Goal: Task Accomplishment & Management: Use online tool/utility

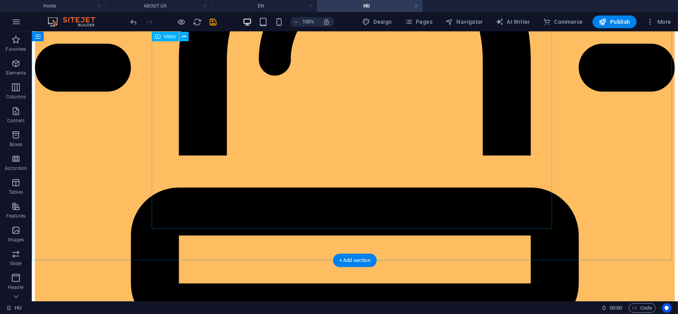
scroll to position [618, 0]
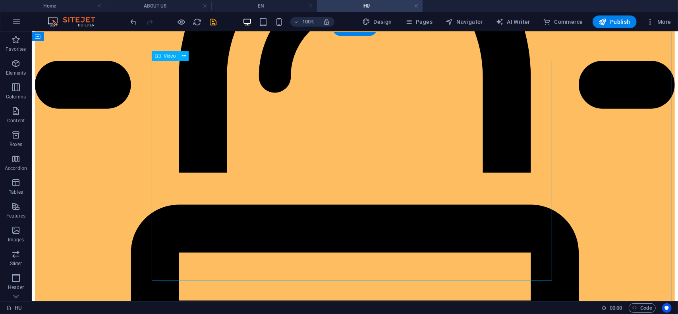
select select "%"
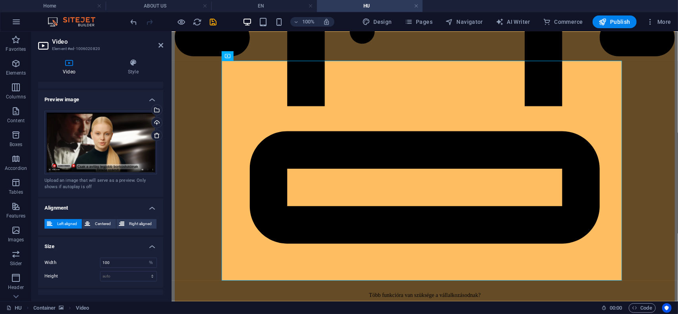
scroll to position [156, 0]
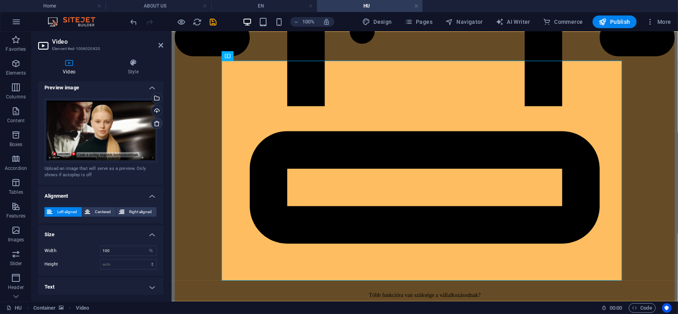
click at [155, 125] on icon at bounding box center [157, 123] width 6 height 6
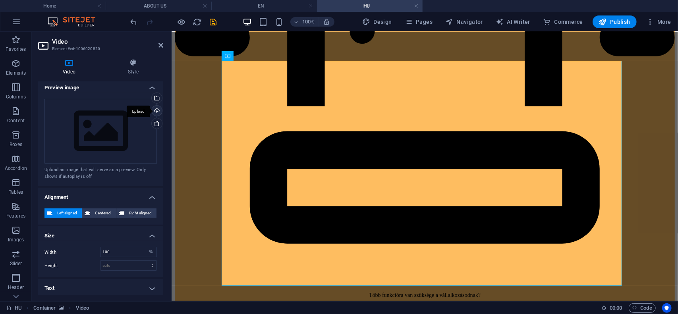
click at [155, 111] on div "Upload" at bounding box center [156, 112] width 12 height 12
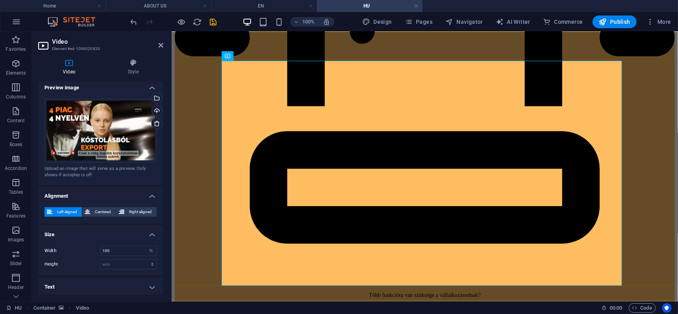
click at [158, 46] on icon at bounding box center [160, 45] width 5 height 6
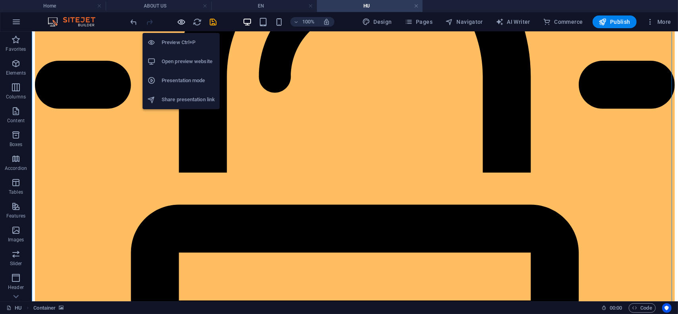
click at [180, 21] on icon "button" at bounding box center [181, 21] width 9 height 9
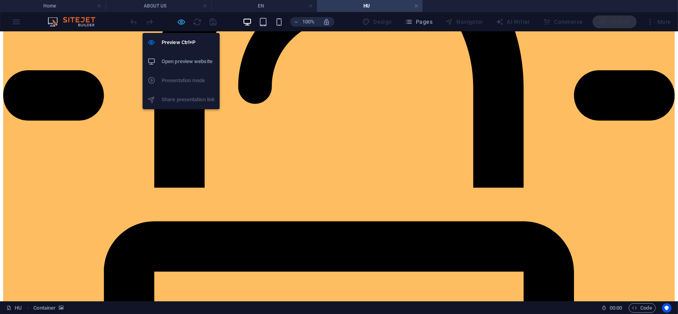
click at [181, 21] on icon "button" at bounding box center [181, 21] width 9 height 9
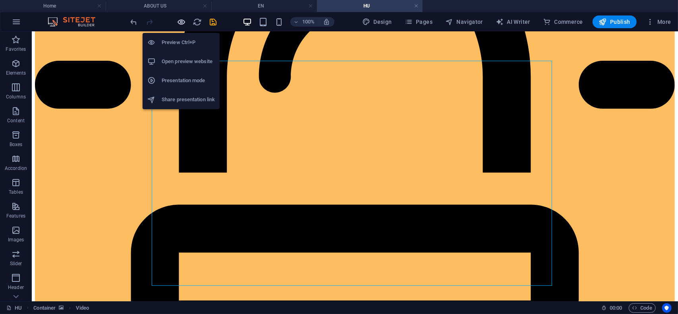
click at [182, 23] on icon "button" at bounding box center [181, 21] width 9 height 9
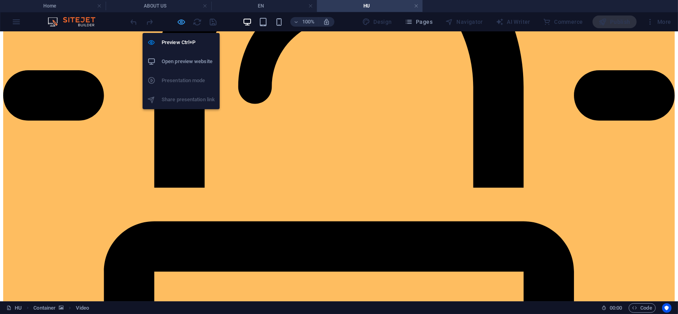
click at [180, 19] on icon "button" at bounding box center [181, 21] width 9 height 9
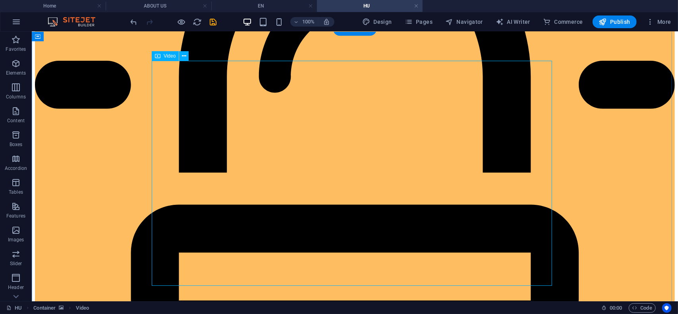
select select "%"
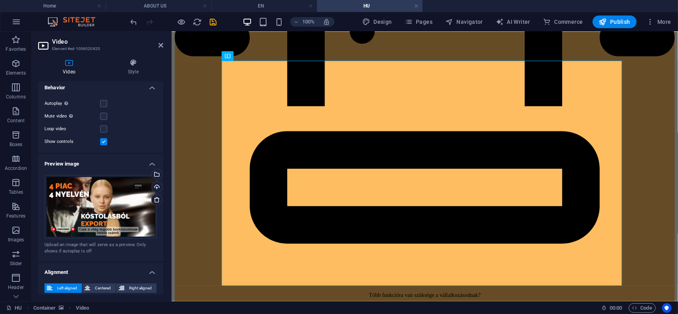
scroll to position [119, 0]
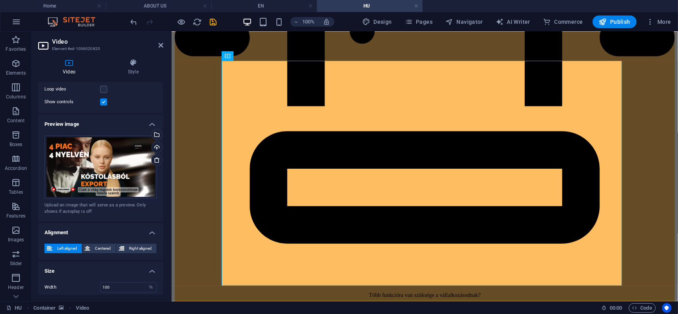
click at [68, 68] on h4 "Video" at bounding box center [70, 67] width 65 height 17
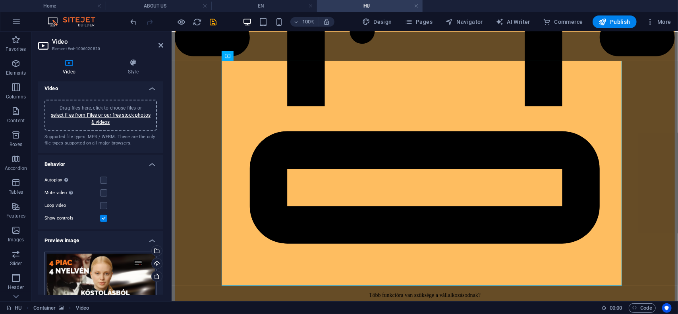
scroll to position [0, 0]
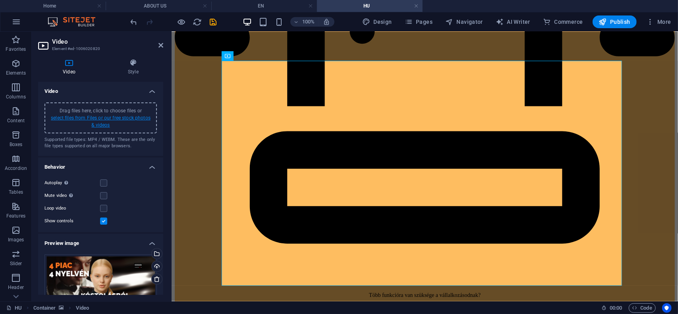
click at [137, 118] on link "select files from Files or our free stock photos & videos" at bounding box center [101, 121] width 100 height 13
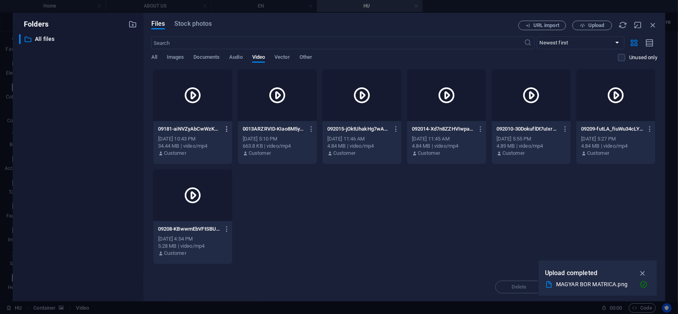
click at [227, 130] on icon "button" at bounding box center [227, 129] width 8 height 7
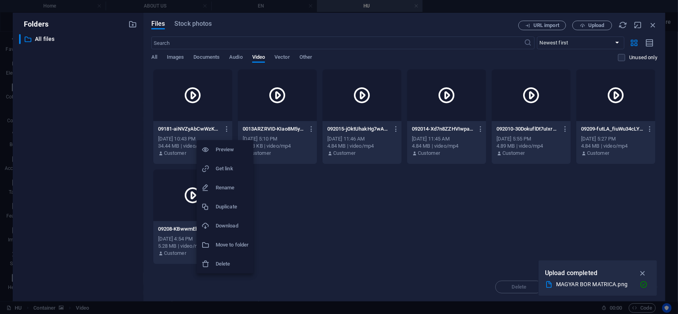
click at [585, 24] on div at bounding box center [339, 157] width 678 height 314
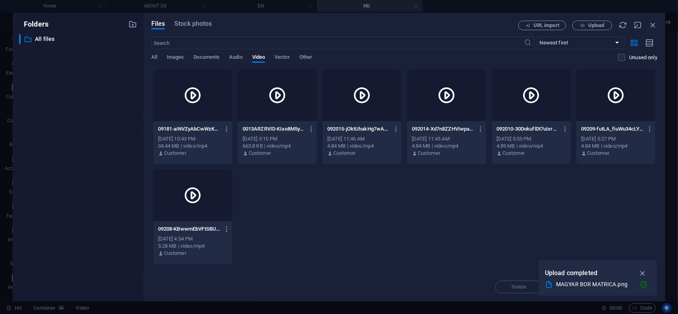
click at [585, 24] on span "Upload" at bounding box center [592, 25] width 33 height 5
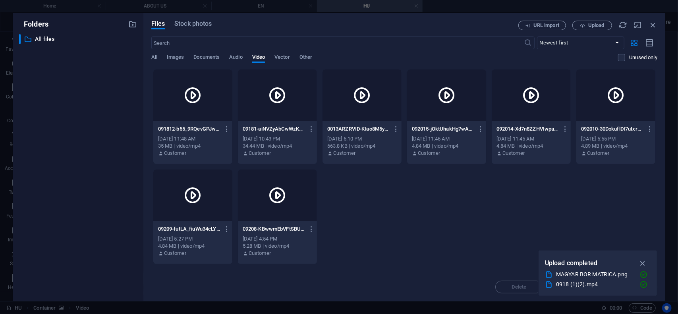
click at [197, 91] on icon at bounding box center [192, 95] width 19 height 19
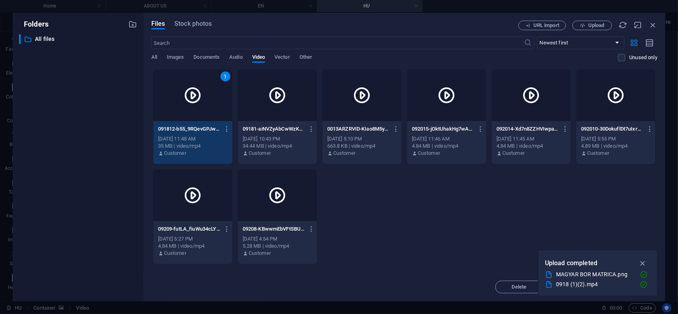
click at [197, 91] on icon at bounding box center [192, 95] width 19 height 19
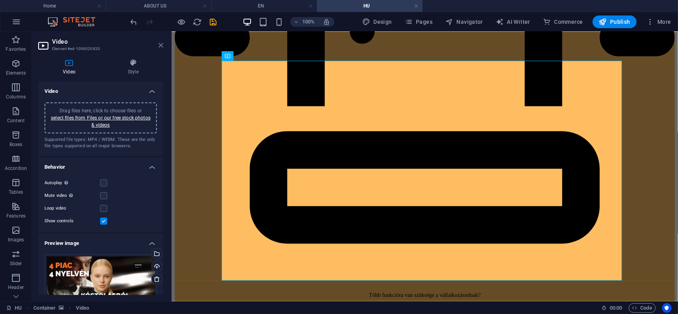
click at [162, 46] on icon at bounding box center [160, 45] width 5 height 6
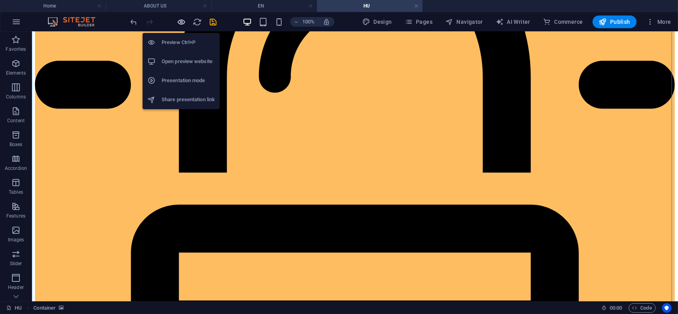
click at [181, 23] on icon "button" at bounding box center [181, 21] width 9 height 9
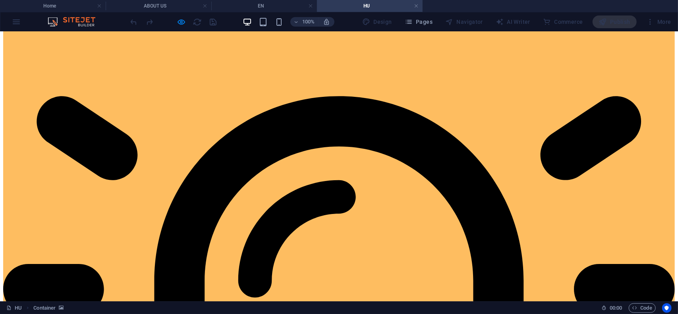
scroll to position [420, 0]
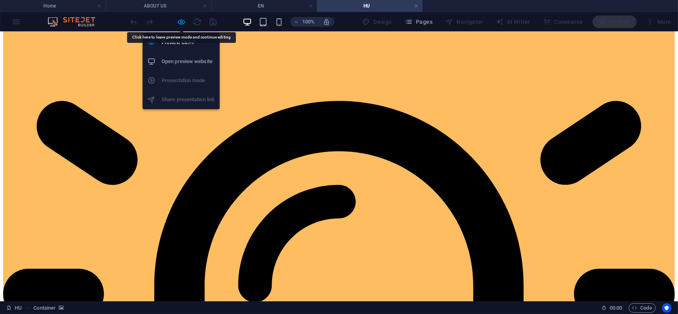
click at [176, 27] on div "Preview Ctrl+P Open preview website Presentation mode Share presentation link" at bounding box center [181, 68] width 77 height 83
click at [182, 23] on icon "button" at bounding box center [181, 21] width 9 height 9
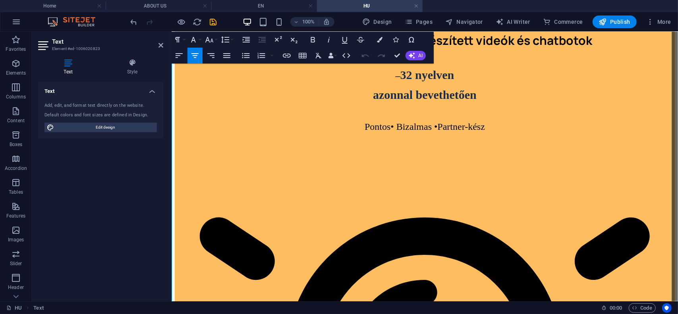
scroll to position [374, 0]
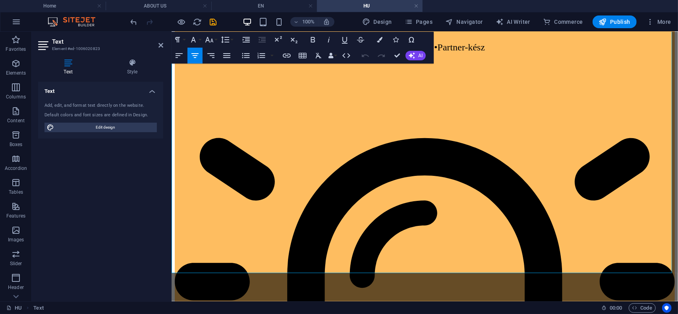
drag, startPoint x: 389, startPoint y: 146, endPoint x: 502, endPoint y: 195, distance: 123.1
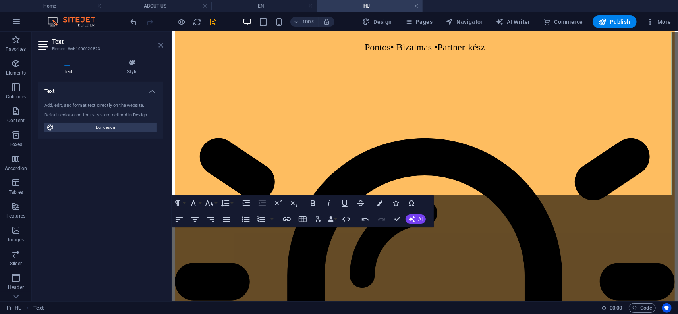
click at [162, 44] on icon at bounding box center [160, 45] width 5 height 6
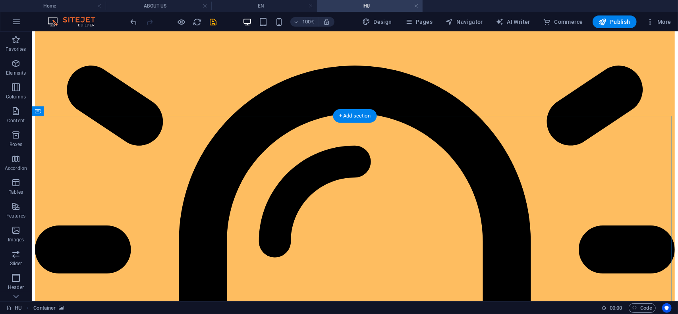
scroll to position [533, 0]
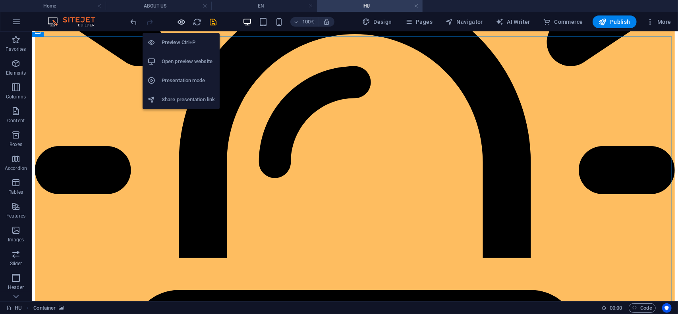
click at [181, 23] on icon "button" at bounding box center [181, 21] width 9 height 9
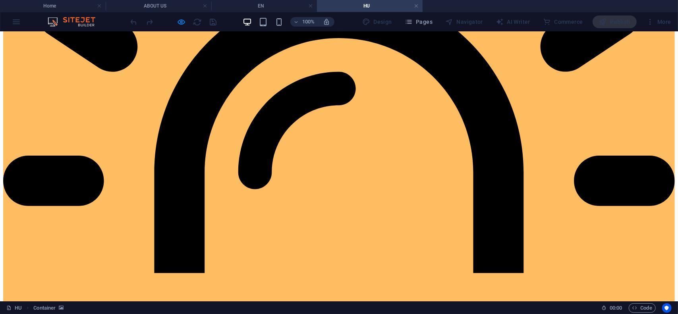
scroll to position [573, 0]
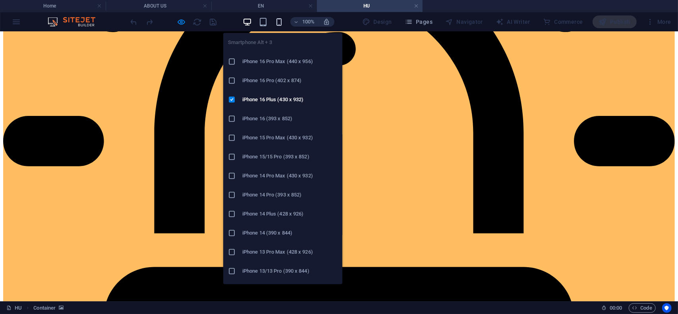
click at [282, 21] on icon "button" at bounding box center [278, 21] width 9 height 9
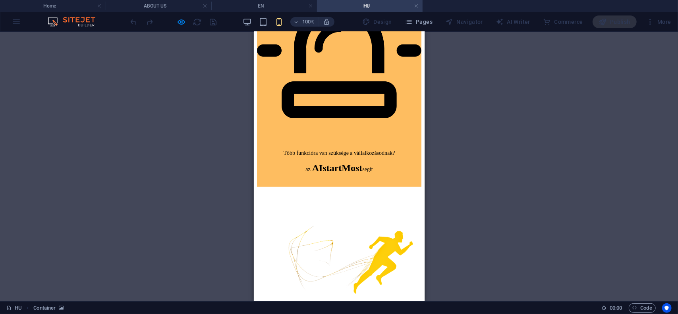
scroll to position [652, 0]
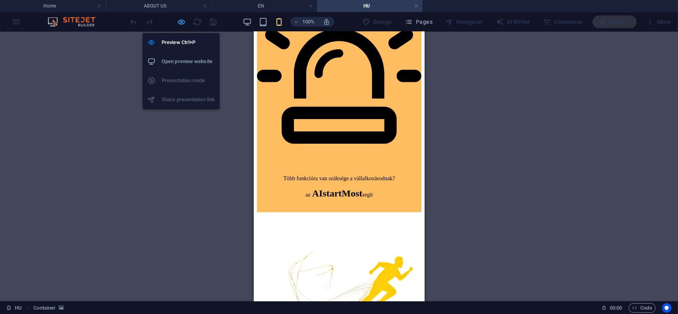
click at [180, 23] on icon "button" at bounding box center [181, 21] width 9 height 9
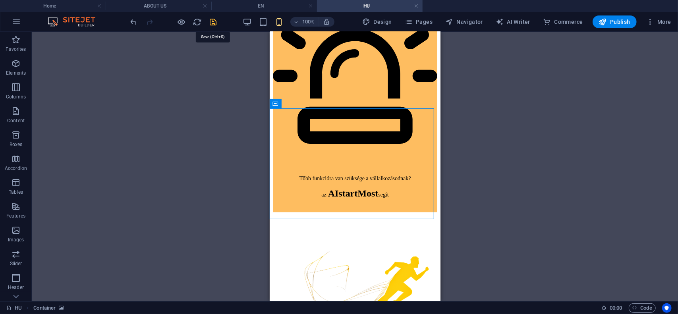
click at [212, 23] on icon "save" at bounding box center [213, 21] width 9 height 9
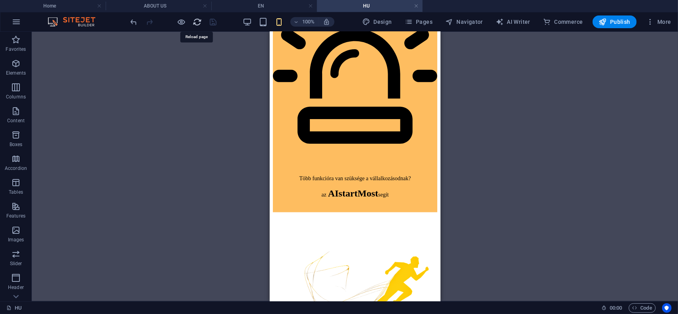
click at [197, 23] on icon "reload" at bounding box center [197, 21] width 9 height 9
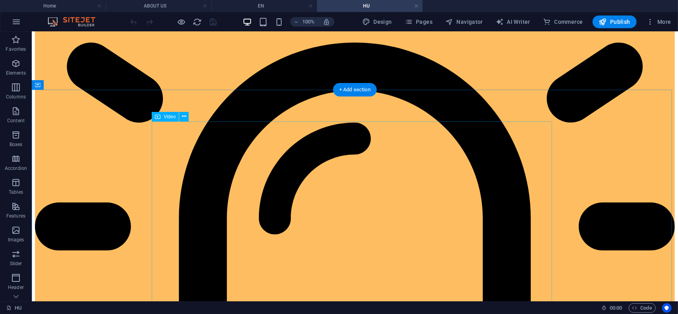
scroll to position [596, 0]
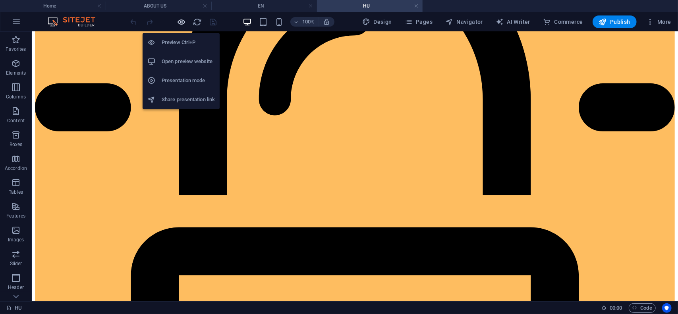
click at [180, 22] on icon "button" at bounding box center [181, 21] width 9 height 9
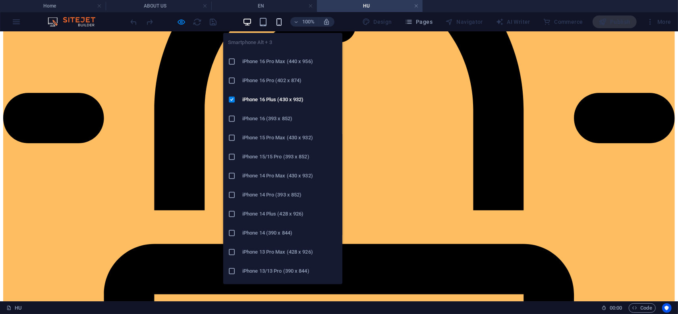
click at [281, 20] on icon "button" at bounding box center [278, 21] width 9 height 9
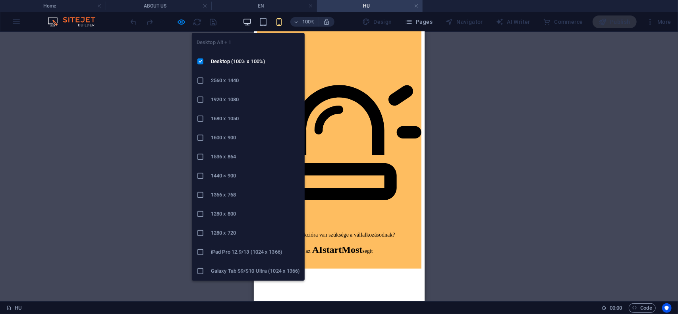
click at [249, 20] on icon "button" at bounding box center [247, 21] width 9 height 9
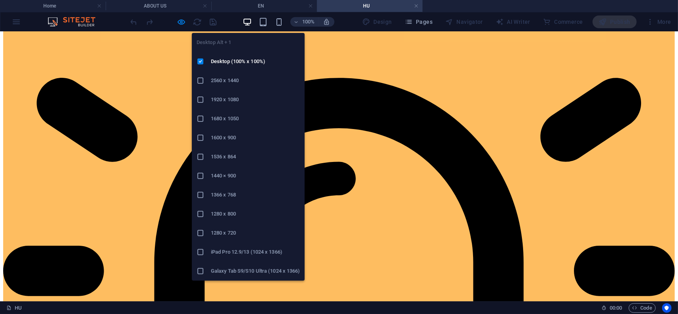
scroll to position [404, 0]
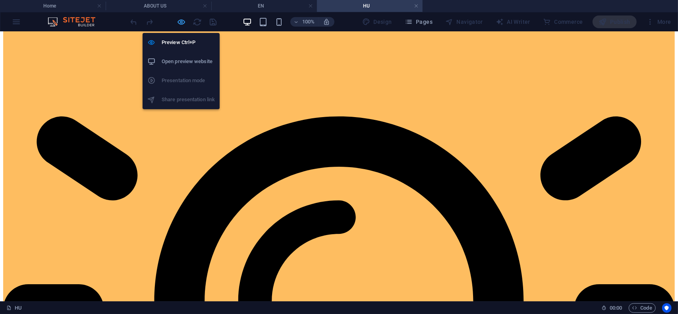
click at [181, 24] on icon "button" at bounding box center [181, 21] width 9 height 9
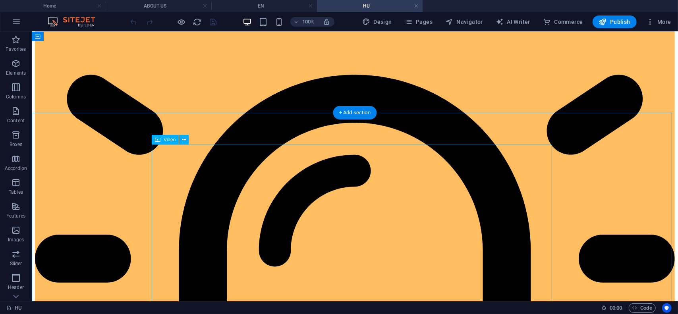
scroll to position [444, 0]
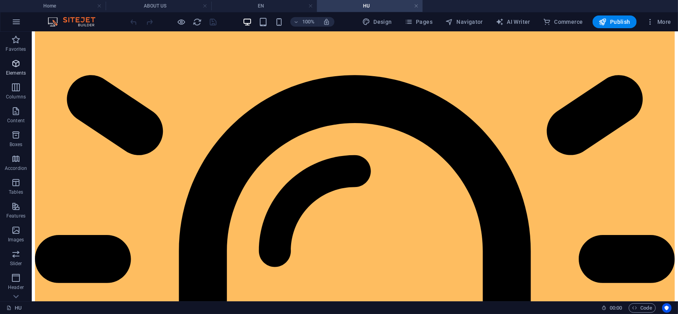
click at [17, 68] on span "Elements" at bounding box center [16, 68] width 32 height 19
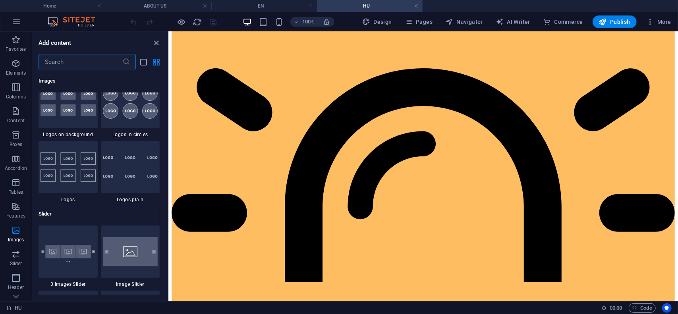
scroll to position [4375, 0]
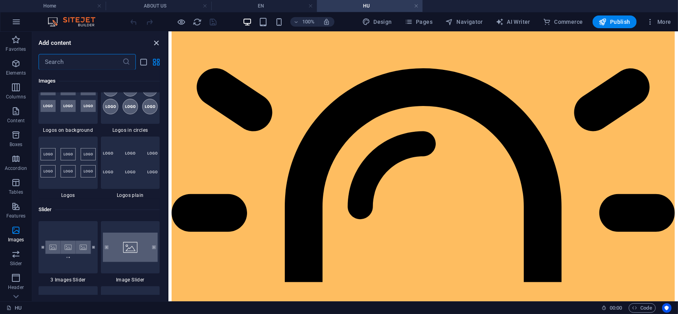
click at [155, 44] on icon "close panel" at bounding box center [156, 43] width 9 height 9
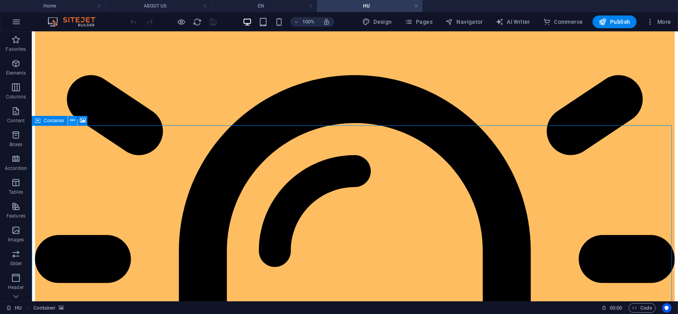
click at [73, 120] on icon at bounding box center [73, 120] width 4 height 8
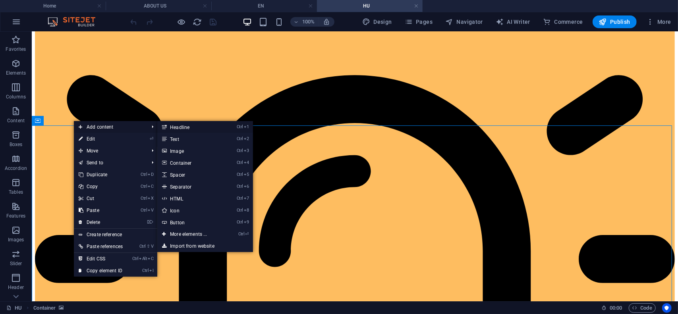
click at [184, 127] on link "Ctrl 1 Headline" at bounding box center [190, 127] width 66 height 12
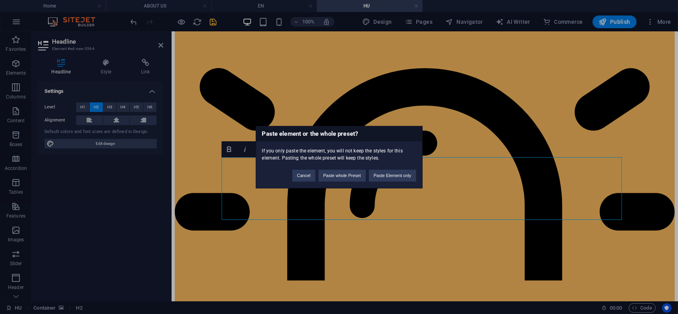
click at [578, 206] on div "Paste element or the whole preset? If you only paste the element, you will not …" at bounding box center [339, 157] width 678 height 314
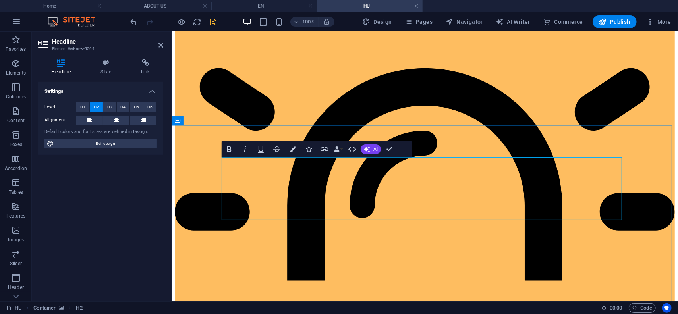
drag, startPoint x: 442, startPoint y: 207, endPoint x: 230, endPoint y: 164, distance: 216.0
click at [120, 120] on button at bounding box center [116, 121] width 27 height 10
click at [111, 107] on span "H3" at bounding box center [109, 107] width 5 height 10
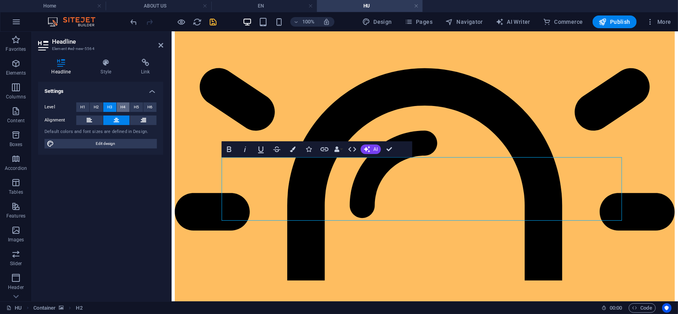
click at [127, 108] on button "H4" at bounding box center [123, 107] width 13 height 10
click at [137, 109] on span "H5" at bounding box center [136, 107] width 5 height 10
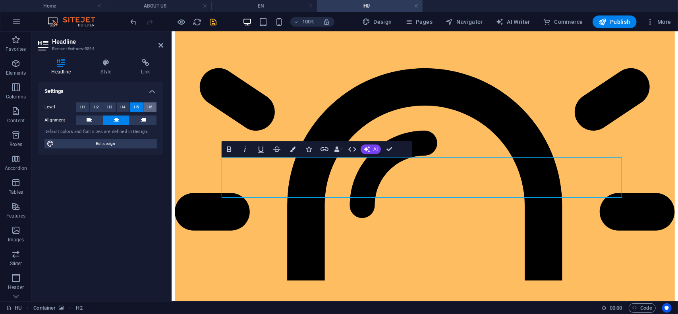
click at [149, 108] on span "H6" at bounding box center [149, 107] width 5 height 10
click at [85, 108] on span "H1" at bounding box center [82, 107] width 5 height 10
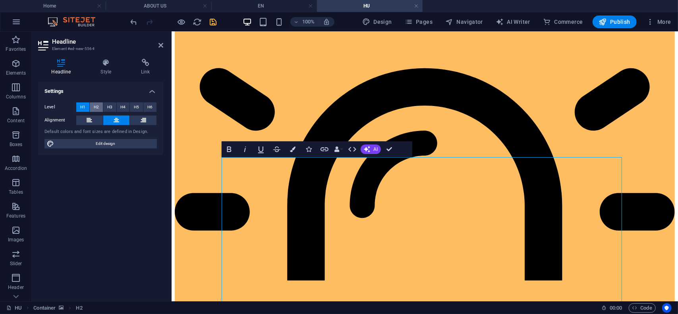
click at [94, 108] on span "H2" at bounding box center [96, 107] width 5 height 10
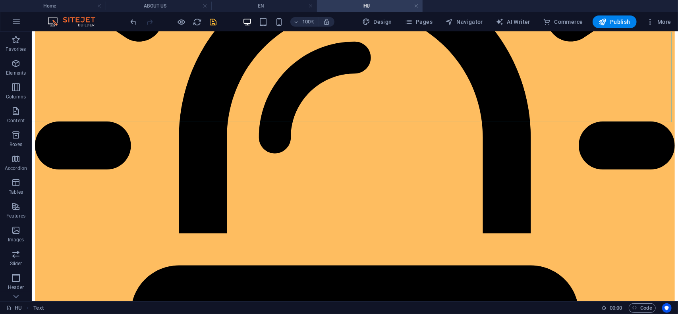
scroll to position [563, 0]
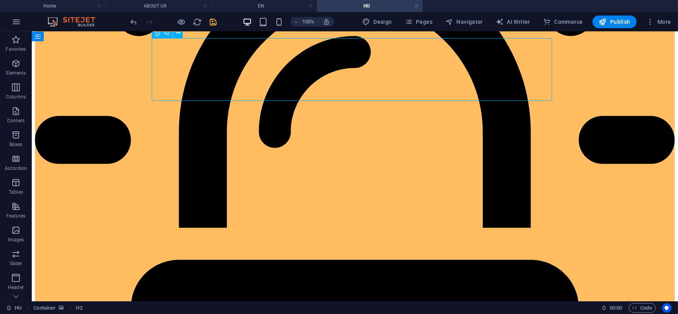
drag, startPoint x: 476, startPoint y: 92, endPoint x: 336, endPoint y: 93, distance: 140.2
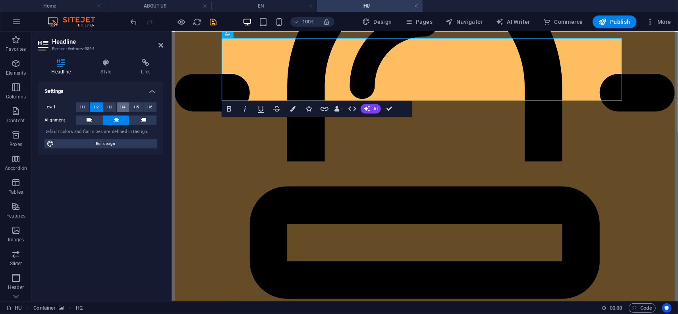
click at [122, 108] on span "H4" at bounding box center [122, 107] width 5 height 10
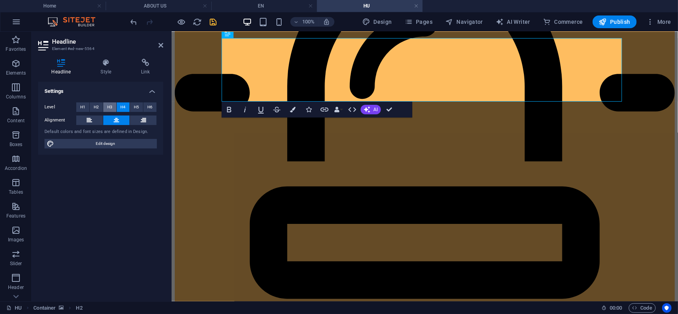
click at [110, 108] on span "H3" at bounding box center [109, 107] width 5 height 10
click at [124, 107] on span "H4" at bounding box center [122, 107] width 5 height 10
click at [136, 107] on span "H5" at bounding box center [136, 107] width 5 height 10
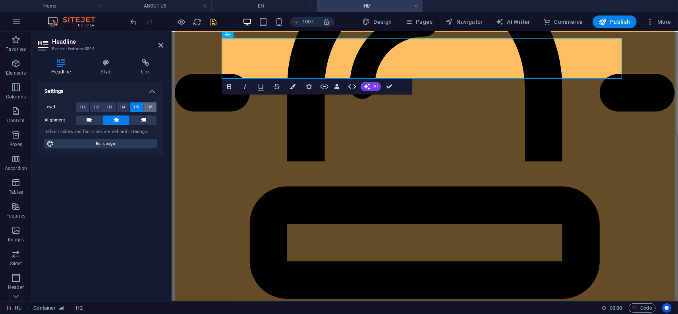
click at [153, 106] on button "H6" at bounding box center [149, 107] width 13 height 10
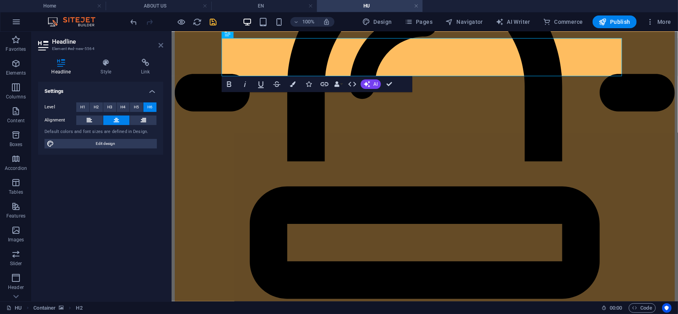
click at [162, 45] on icon at bounding box center [160, 45] width 5 height 6
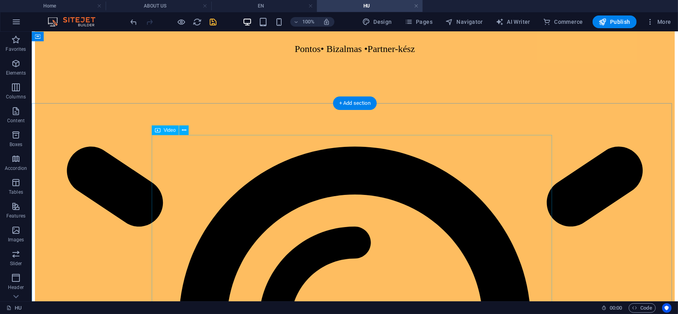
scroll to position [365, 0]
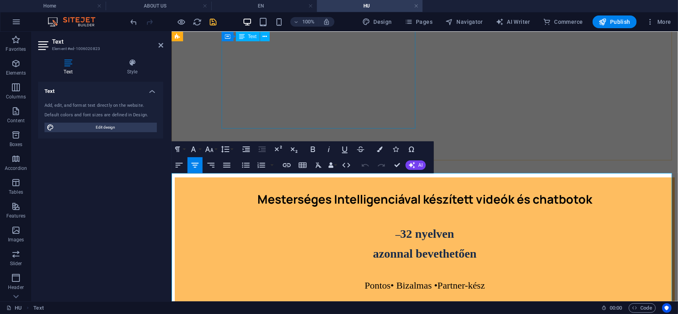
scroll to position [255, 0]
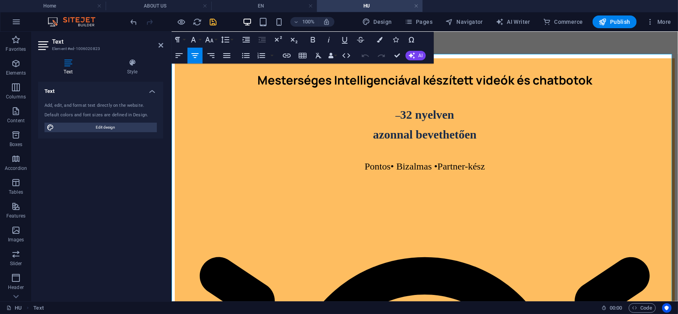
drag, startPoint x: 370, startPoint y: 98, endPoint x: 415, endPoint y: 91, distance: 45.7
click at [214, 41] on button "Font Size" at bounding box center [210, 40] width 15 height 16
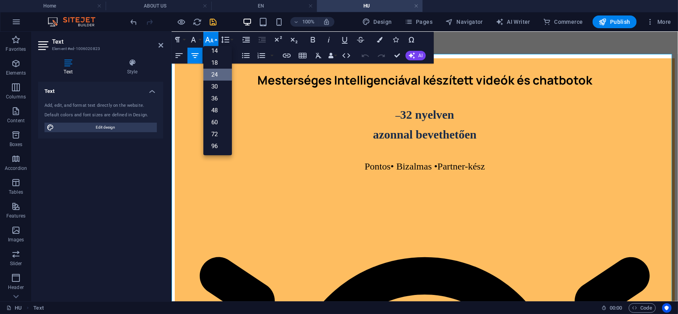
scroll to position [64, 0]
click at [201, 39] on button "Font Family" at bounding box center [194, 40] width 15 height 16
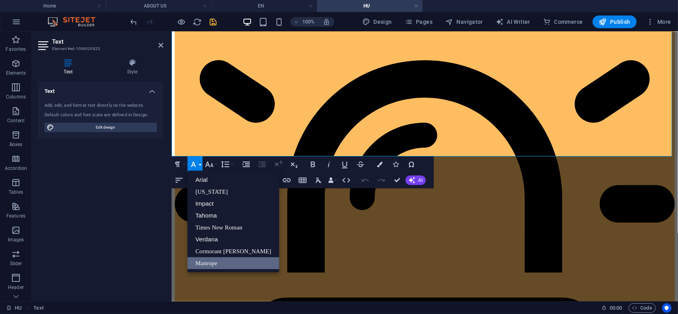
scroll to position [454, 0]
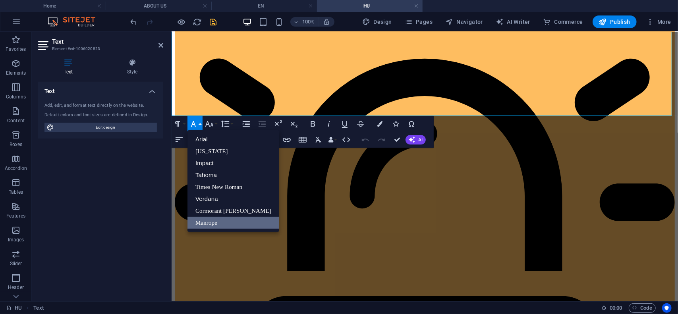
click at [68, 68] on h4 "Text" at bounding box center [69, 67] width 63 height 17
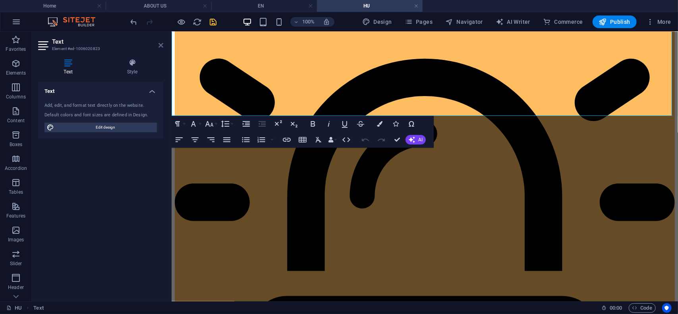
click at [162, 47] on icon at bounding box center [160, 45] width 5 height 6
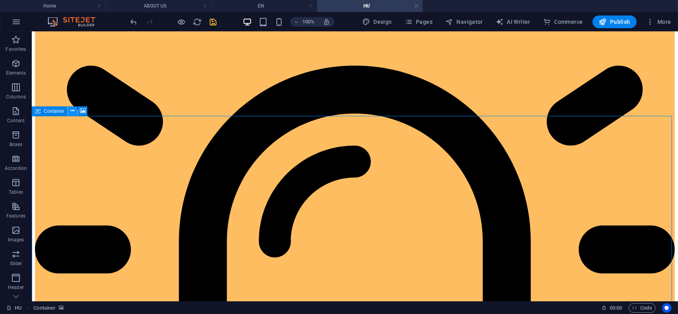
click at [70, 113] on button at bounding box center [73, 111] width 10 height 10
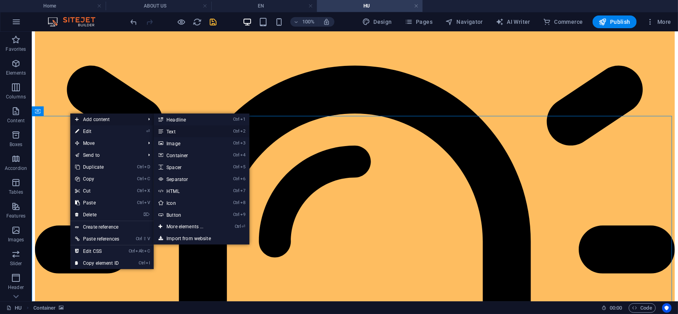
click at [179, 131] on link "Ctrl 2 Text" at bounding box center [187, 132] width 66 height 12
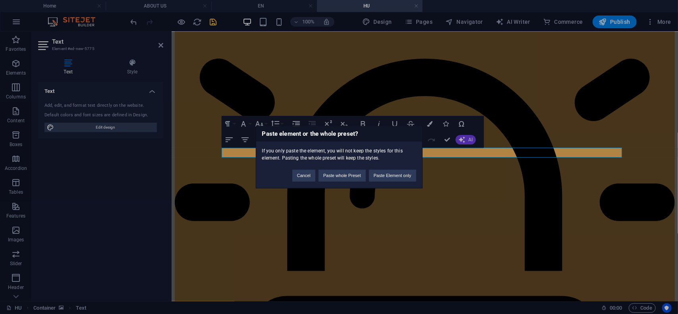
click at [560, 120] on div "Paste element or the whole preset? If you only paste the element, you will not …" at bounding box center [339, 157] width 678 height 314
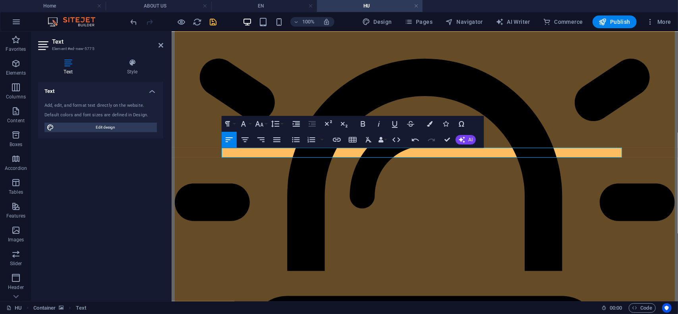
drag, startPoint x: 423, startPoint y: 153, endPoint x: 215, endPoint y: 148, distance: 207.4
click at [265, 127] on button "Font Size" at bounding box center [260, 124] width 15 height 16
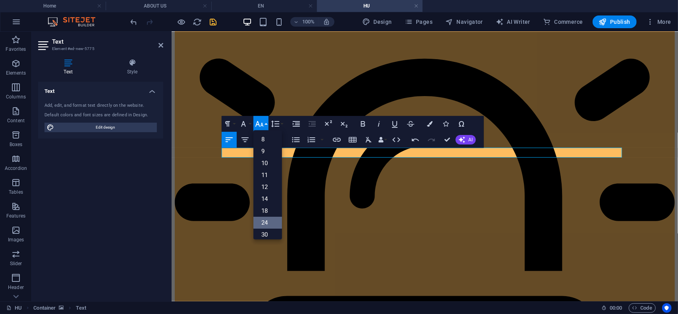
click at [268, 225] on link "24" at bounding box center [267, 223] width 29 height 12
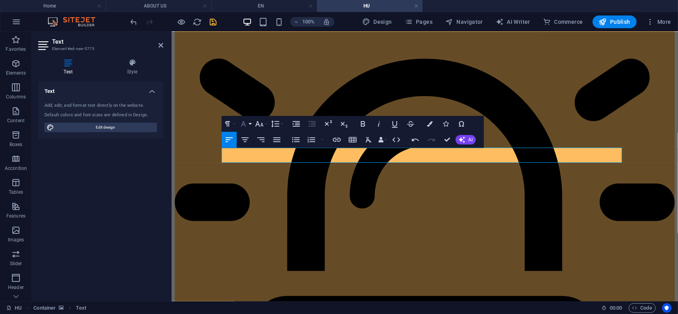
click at [247, 124] on icon "button" at bounding box center [244, 124] width 10 height 10
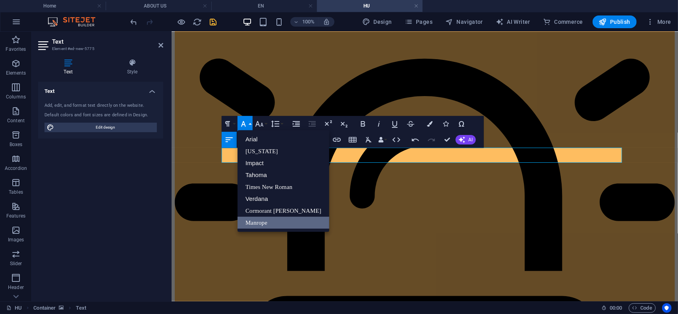
scroll to position [0, 0]
click at [272, 224] on link "Manrope" at bounding box center [284, 223] width 92 height 12
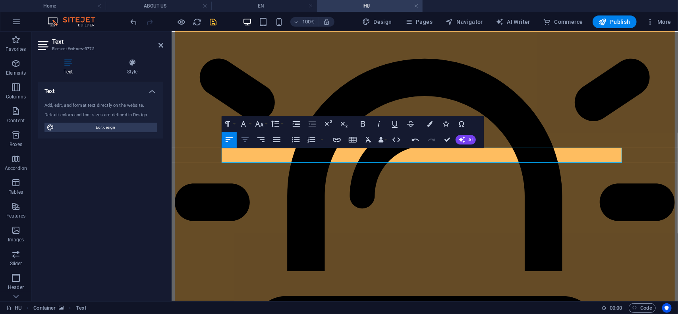
click at [246, 139] on icon "button" at bounding box center [245, 139] width 7 height 5
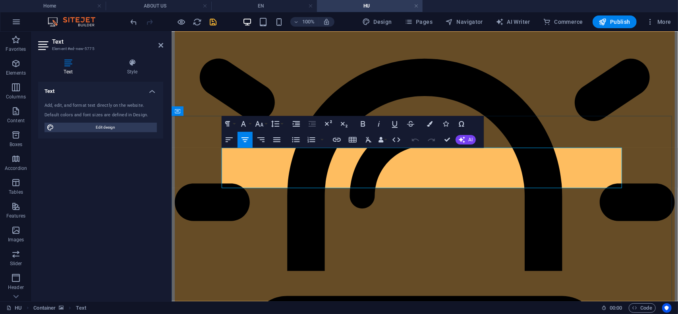
drag, startPoint x: 519, startPoint y: 174, endPoint x: 341, endPoint y: 158, distance: 179.1
click at [362, 127] on icon "button" at bounding box center [363, 124] width 10 height 10
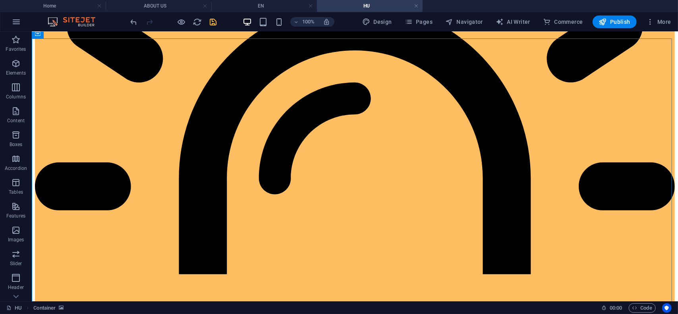
scroll to position [533, 0]
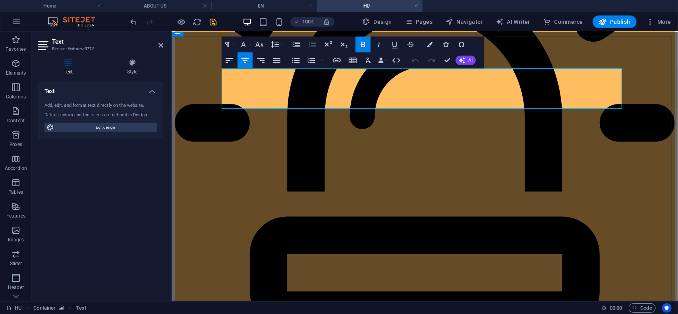
drag, startPoint x: 525, startPoint y: 91, endPoint x: 343, endPoint y: 76, distance: 183.0
click at [361, 46] on icon "button" at bounding box center [363, 45] width 4 height 6
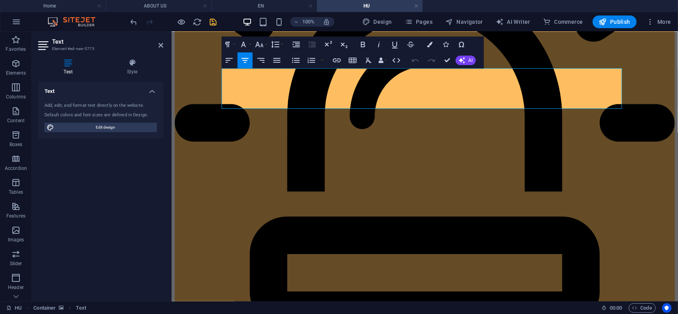
drag, startPoint x: 525, startPoint y: 96, endPoint x: 358, endPoint y: 65, distance: 169.7
click at [427, 46] on icon "button" at bounding box center [430, 45] width 6 height 6
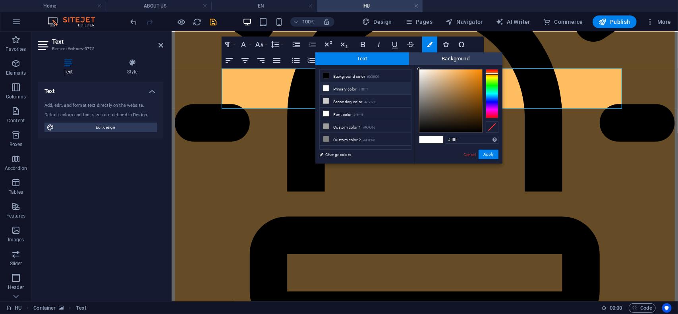
click at [491, 73] on div at bounding box center [492, 93] width 13 height 49
click at [491, 74] on div at bounding box center [492, 74] width 13 height 2
type input "#fba404"
click at [481, 70] on div at bounding box center [450, 101] width 63 height 63
click at [488, 155] on button "Apply" at bounding box center [489, 155] width 20 height 10
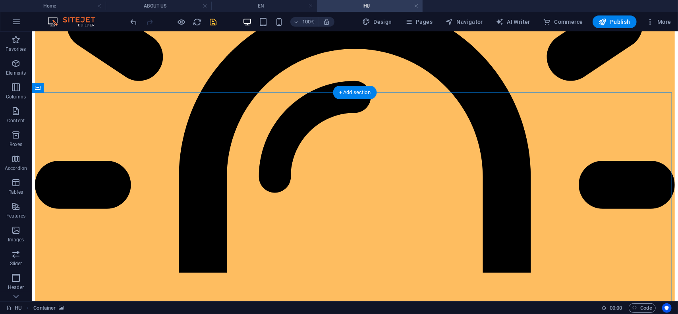
scroll to position [454, 0]
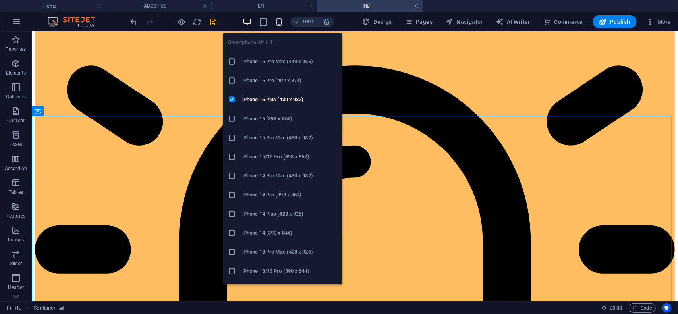
click at [281, 19] on icon "button" at bounding box center [278, 21] width 9 height 9
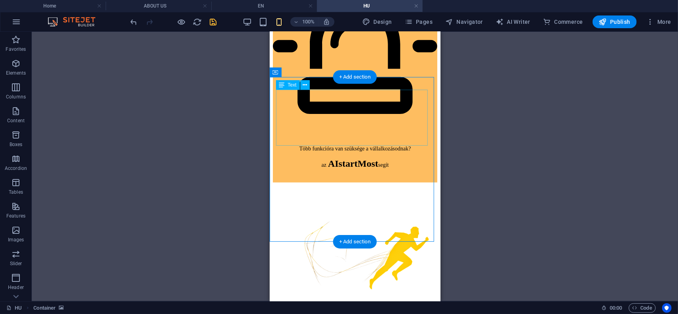
scroll to position [685, 0]
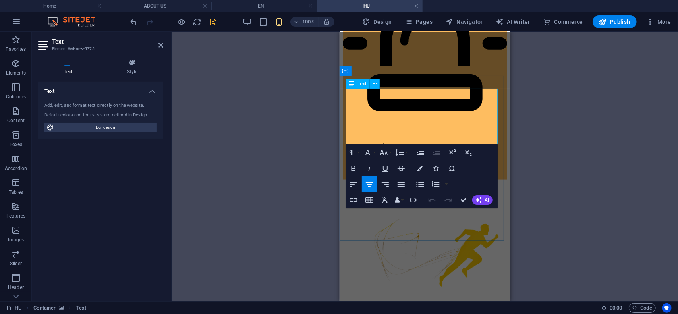
drag, startPoint x: 455, startPoint y: 125, endPoint x: 354, endPoint y: 91, distance: 107.3
click at [421, 173] on button "Colors" at bounding box center [420, 168] width 15 height 16
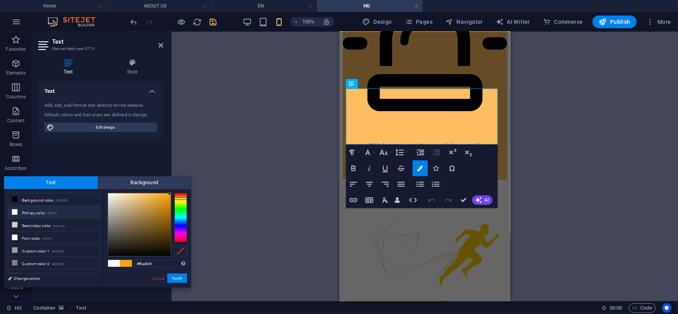
click at [15, 211] on icon at bounding box center [15, 212] width 6 height 6
type input "#ffffff"
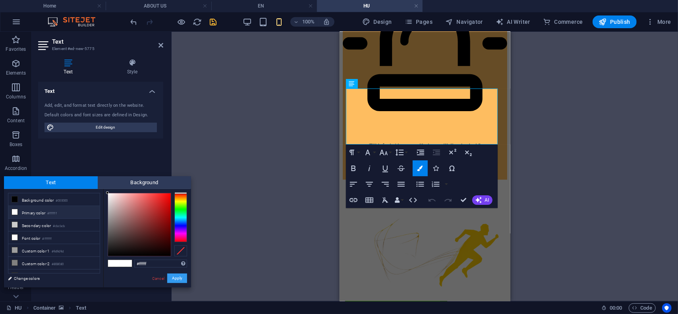
click at [176, 280] on button "Apply" at bounding box center [177, 279] width 20 height 10
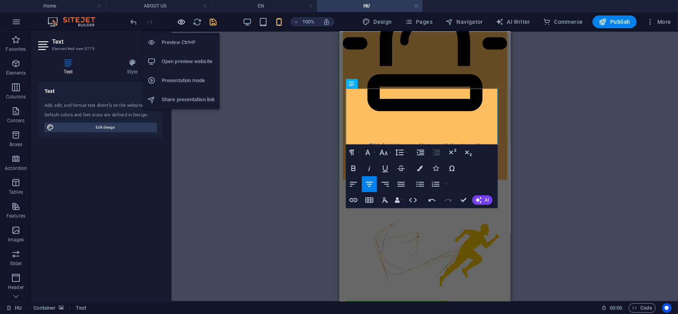
click at [180, 19] on icon "button" at bounding box center [181, 21] width 9 height 9
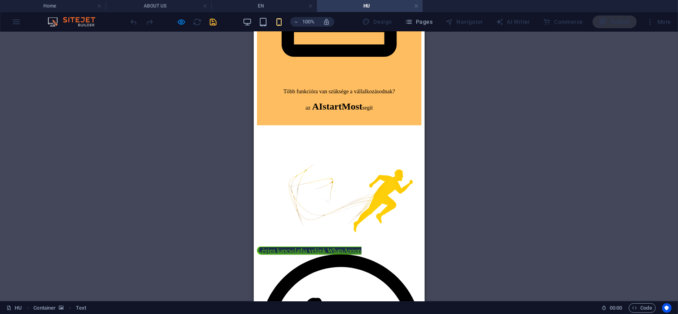
scroll to position [725, 0]
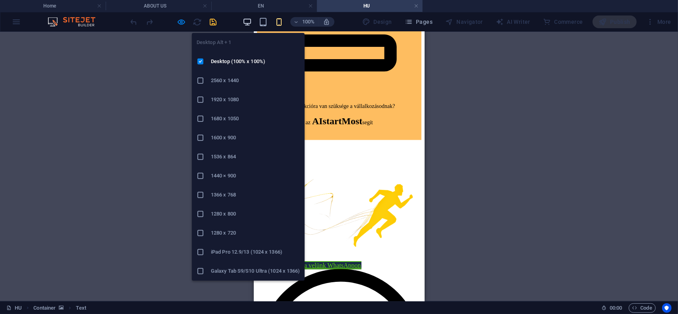
click at [249, 21] on icon "button" at bounding box center [247, 21] width 9 height 9
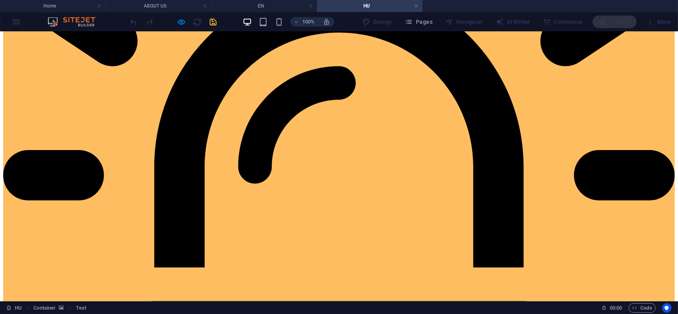
scroll to position [533, 0]
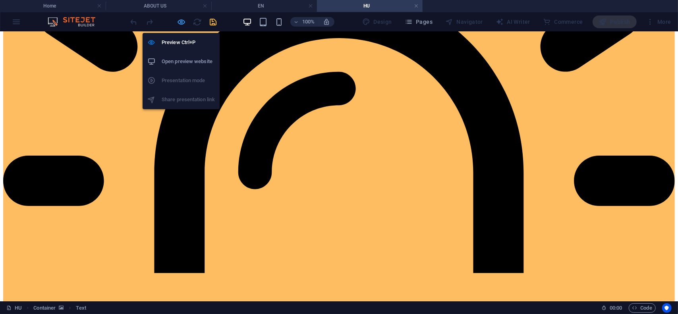
click at [181, 24] on icon "button" at bounding box center [181, 21] width 9 height 9
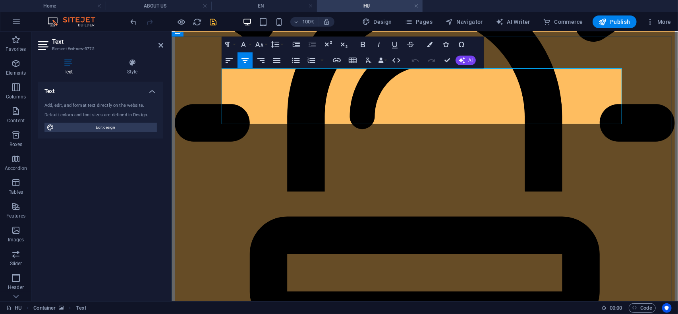
drag, startPoint x: 382, startPoint y: 73, endPoint x: 431, endPoint y: 107, distance: 59.9
click at [284, 44] on button "Line Height" at bounding box center [276, 45] width 15 height 16
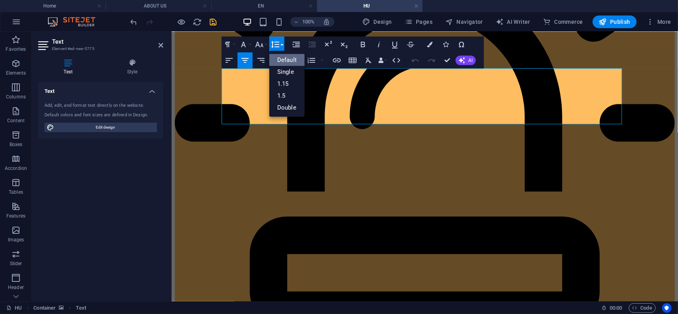
scroll to position [0, 0]
click at [277, 109] on link "Double" at bounding box center [286, 108] width 35 height 12
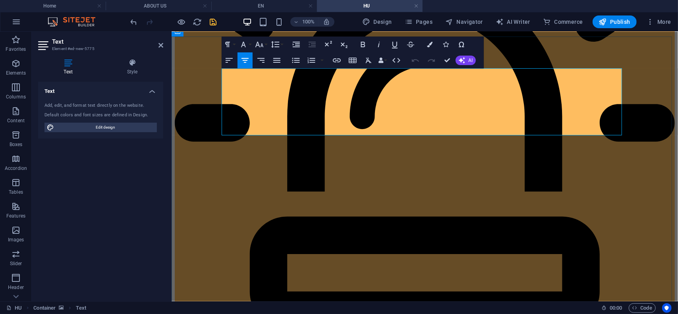
drag, startPoint x: 491, startPoint y: 118, endPoint x: 353, endPoint y: 81, distance: 142.1
click at [361, 45] on icon "button" at bounding box center [363, 45] width 4 height 6
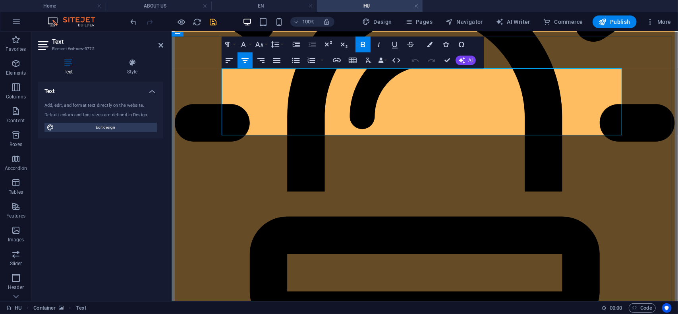
drag, startPoint x: 495, startPoint y: 120, endPoint x: 348, endPoint y: 79, distance: 152.7
click at [431, 45] on icon "button" at bounding box center [430, 45] width 6 height 6
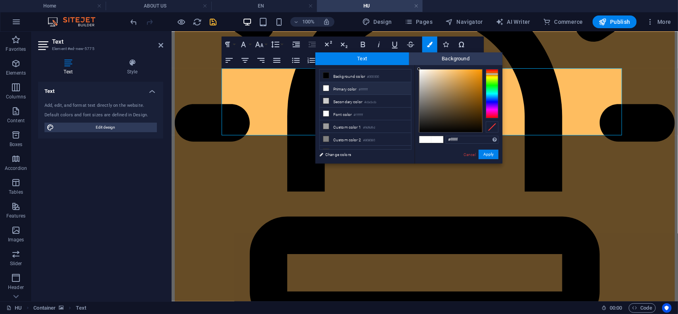
click at [490, 74] on div at bounding box center [492, 93] width 13 height 49
type input "#fa9704"
click at [481, 70] on div at bounding box center [450, 101] width 63 height 63
click at [493, 155] on button "Apply" at bounding box center [489, 155] width 20 height 10
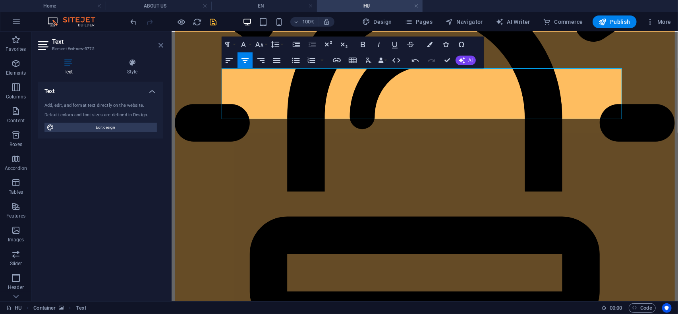
drag, startPoint x: 128, startPoint y: 12, endPoint x: 160, endPoint y: 46, distance: 46.6
click at [160, 46] on icon at bounding box center [160, 45] width 5 height 6
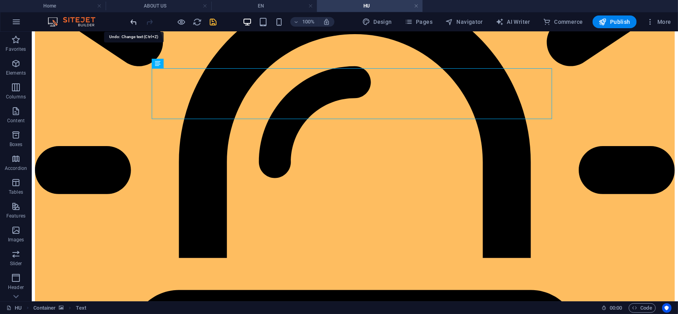
click at [134, 21] on icon "undo" at bounding box center [133, 21] width 9 height 9
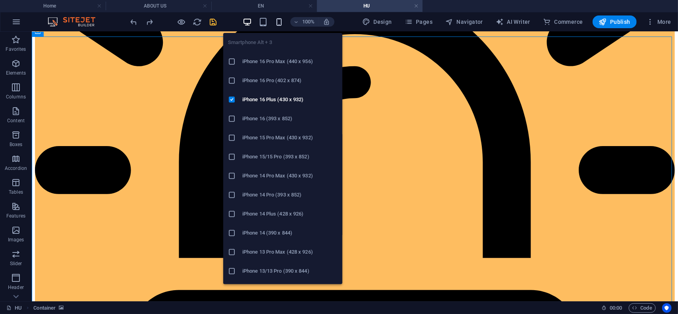
click at [279, 23] on icon "button" at bounding box center [278, 21] width 9 height 9
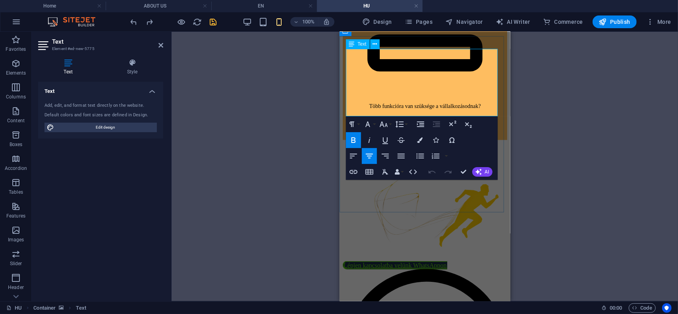
drag, startPoint x: 481, startPoint y: 95, endPoint x: 360, endPoint y: 60, distance: 126.2
click at [389, 126] on button "Font Size" at bounding box center [385, 124] width 15 height 16
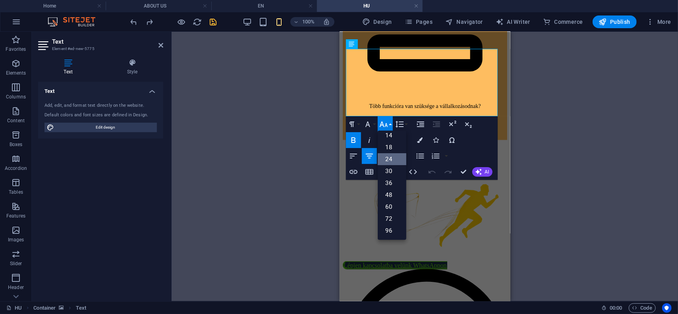
scroll to position [64, 0]
click at [390, 147] on link "18" at bounding box center [392, 148] width 29 height 12
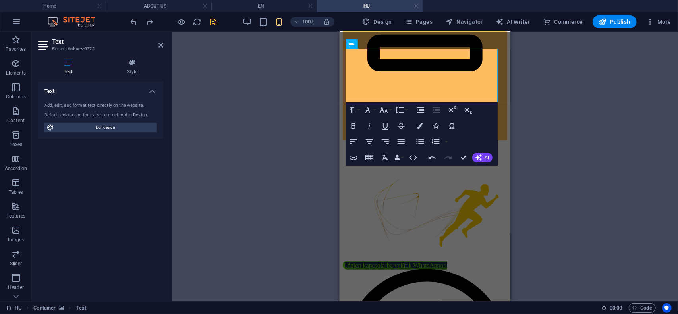
click at [551, 116] on div "Container Text 2 columns Container Image Container Button Text Video Container …" at bounding box center [425, 167] width 506 height 270
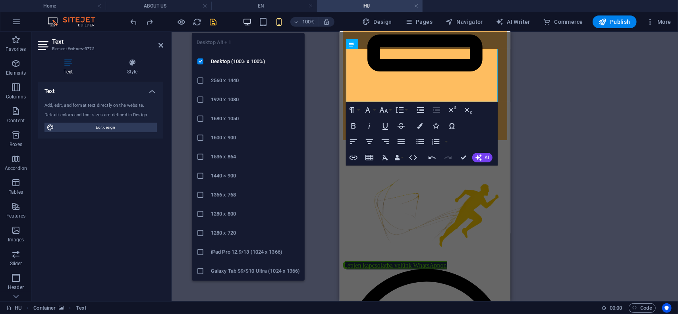
click at [249, 23] on icon "button" at bounding box center [247, 21] width 9 height 9
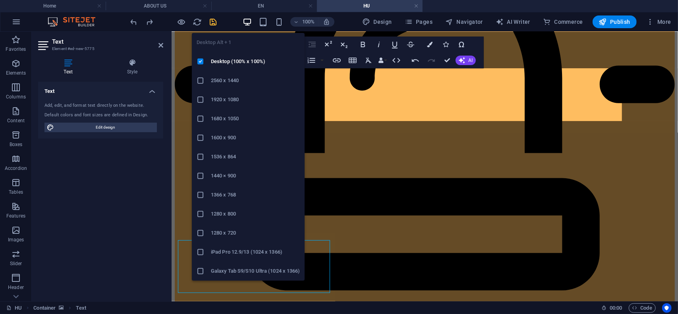
scroll to position [533, 0]
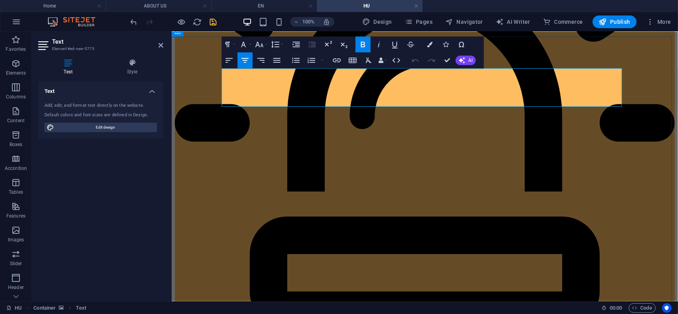
drag, startPoint x: 450, startPoint y: 71, endPoint x: 454, endPoint y: 89, distance: 18.6
click at [282, 46] on button "Line Height" at bounding box center [276, 45] width 15 height 16
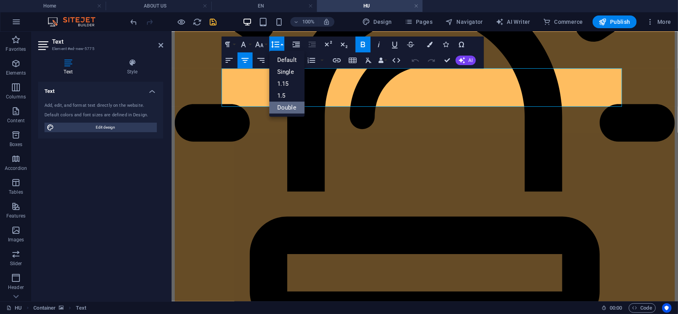
scroll to position [0, 0]
click at [284, 106] on link "Double" at bounding box center [286, 108] width 35 height 12
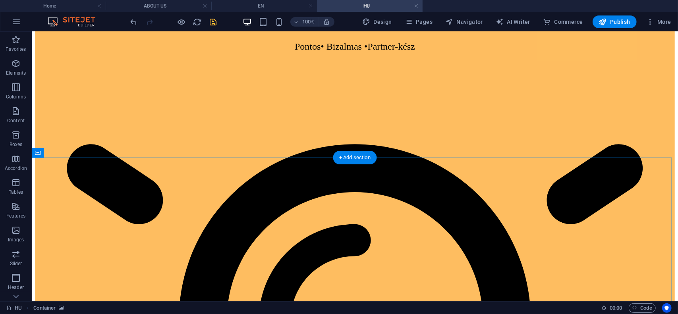
scroll to position [374, 0]
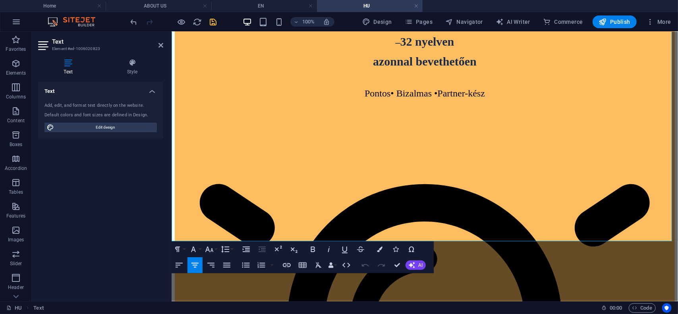
scroll to position [334, 0]
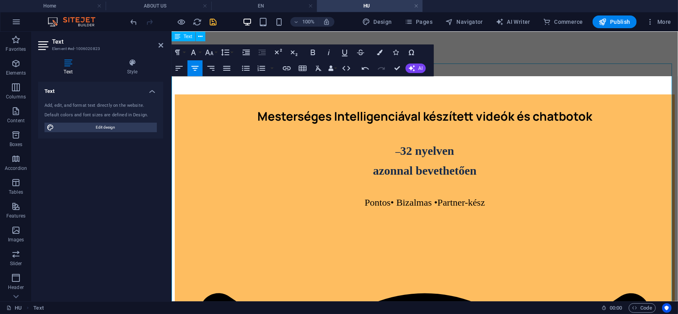
scroll to position [215, 0]
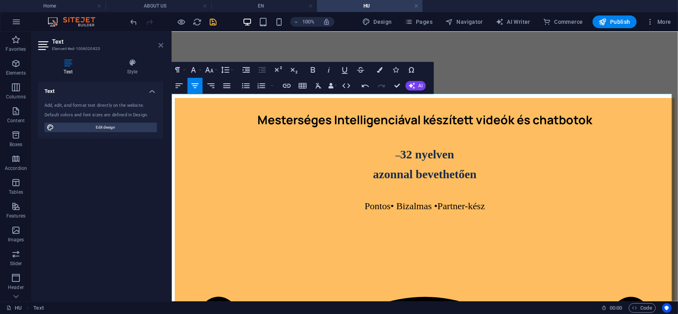
click at [160, 46] on icon at bounding box center [160, 45] width 5 height 6
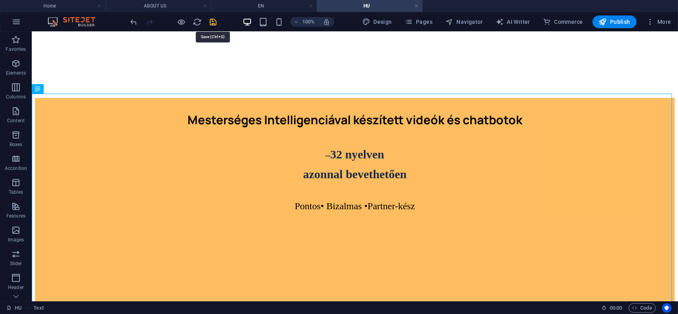
click at [213, 19] on icon "save" at bounding box center [213, 21] width 9 height 9
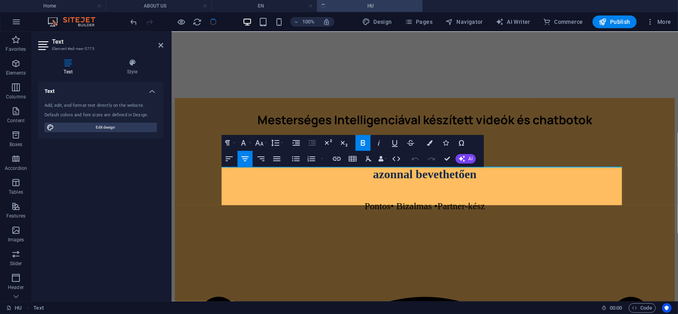
scroll to position [460, 0]
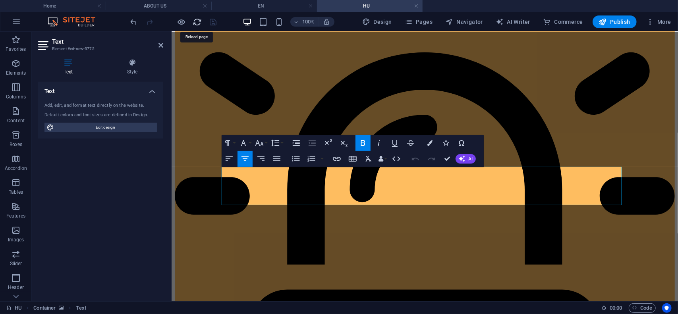
click at [196, 19] on icon "reload" at bounding box center [197, 21] width 9 height 9
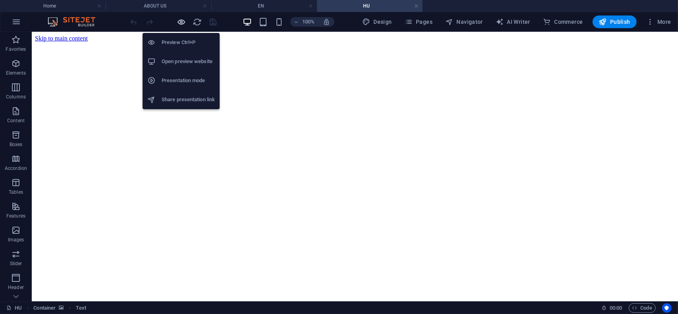
scroll to position [0, 0]
click at [182, 21] on icon "button" at bounding box center [181, 21] width 9 height 9
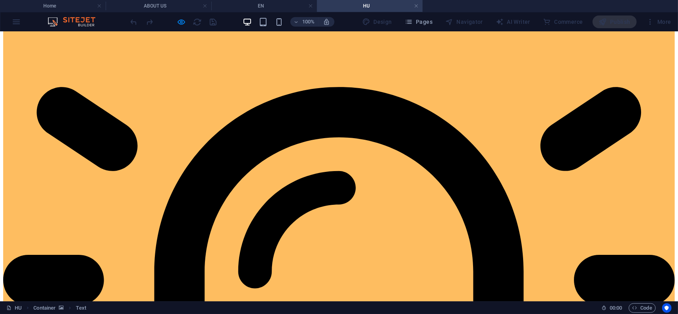
scroll to position [397, 0]
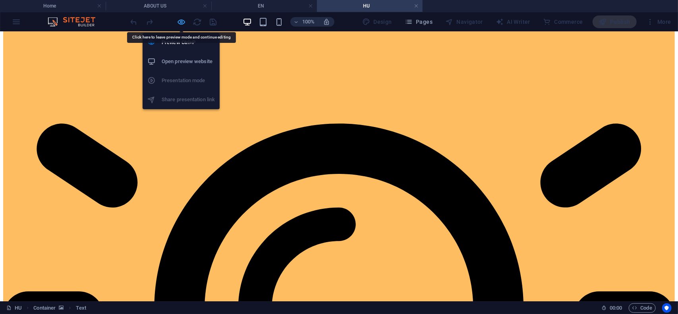
click at [181, 21] on icon "button" at bounding box center [181, 21] width 9 height 9
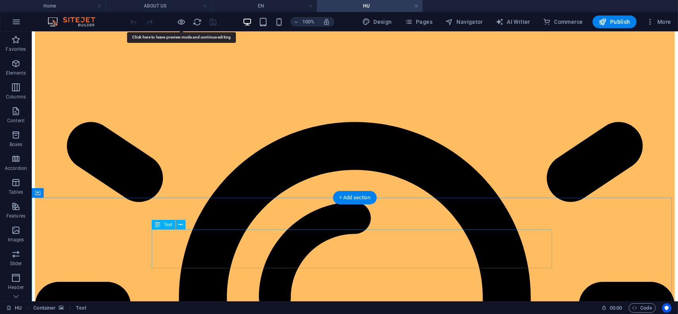
drag, startPoint x: 350, startPoint y: 243, endPoint x: 210, endPoint y: 243, distance: 140.2
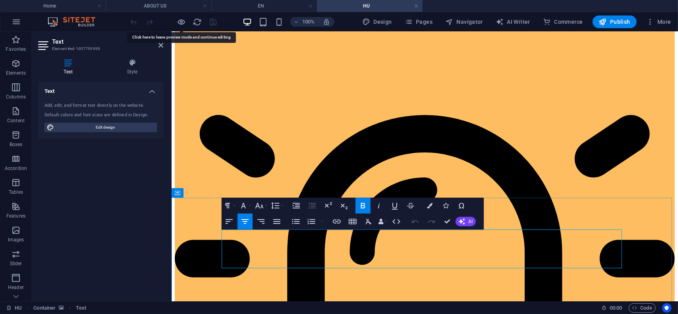
drag, startPoint x: 386, startPoint y: 242, endPoint x: 485, endPoint y: 267, distance: 102.0
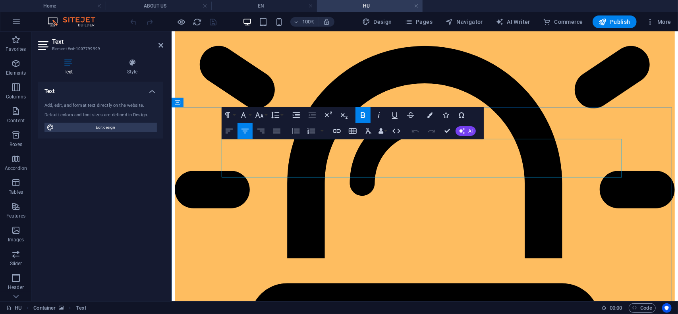
scroll to position [516, 0]
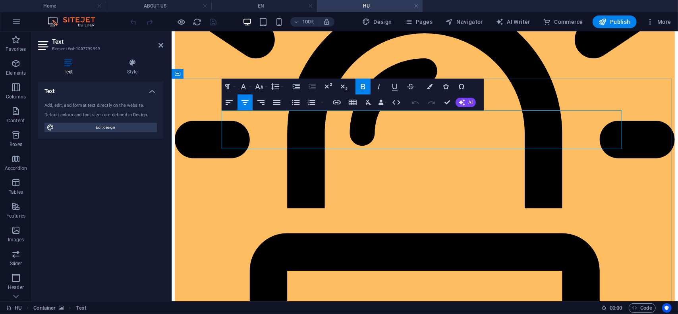
copy div "Amikor a kóstolás élménye több piacra viszi a pincészeted üzenetét."
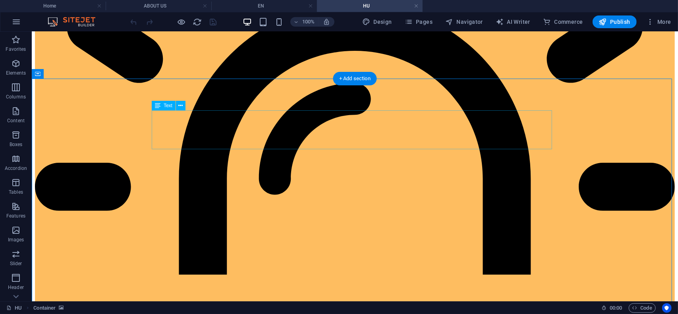
click at [168, 106] on span "Text" at bounding box center [168, 105] width 9 height 5
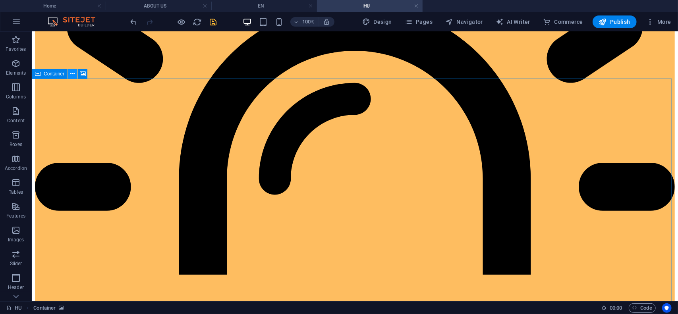
click at [72, 75] on icon at bounding box center [73, 74] width 4 height 8
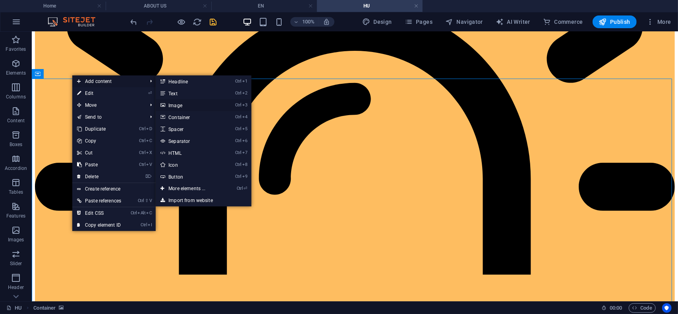
click at [184, 106] on link "Ctrl 3 Image" at bounding box center [189, 105] width 66 height 12
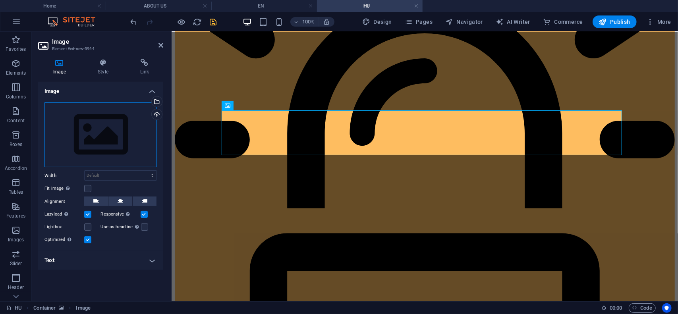
click at [125, 122] on div "Drag files here, click to choose files or select files from Files or our free s…" at bounding box center [100, 134] width 112 height 65
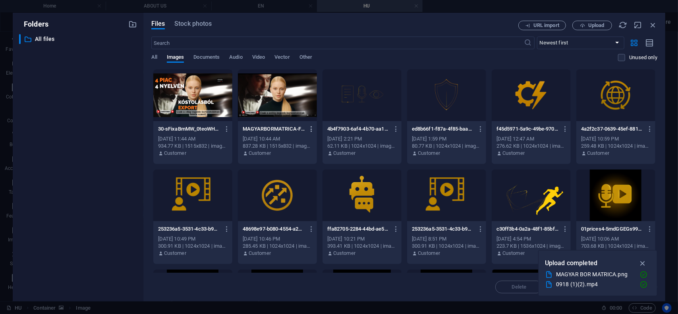
click at [312, 129] on icon "button" at bounding box center [312, 129] width 8 height 7
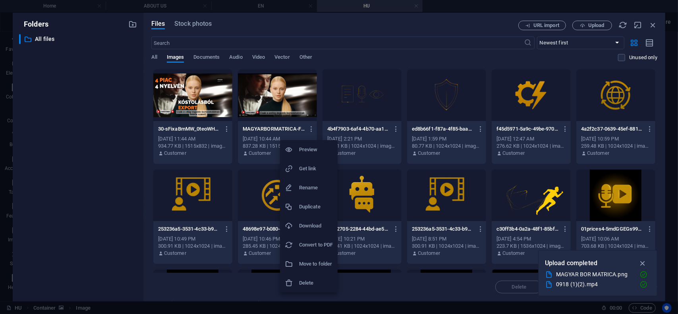
click at [307, 284] on h6 "Delete" at bounding box center [316, 283] width 34 height 10
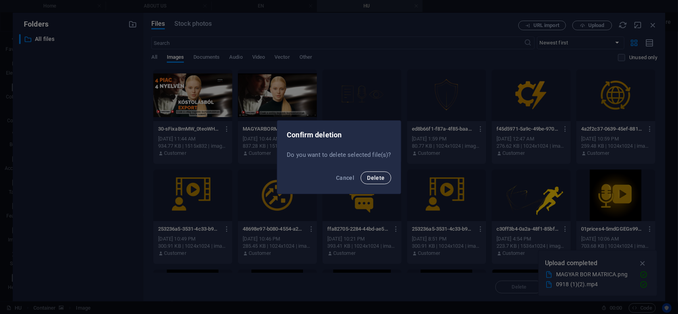
click at [376, 179] on span "Delete" at bounding box center [375, 178] width 17 height 6
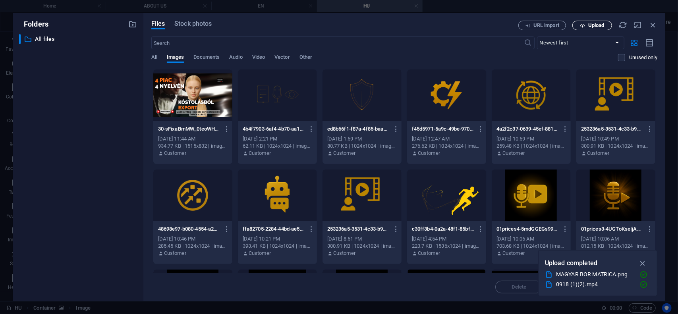
click at [598, 26] on span "Upload" at bounding box center [596, 25] width 16 height 5
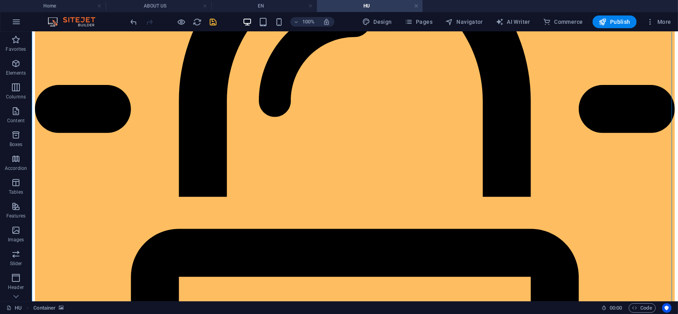
scroll to position [596, 0]
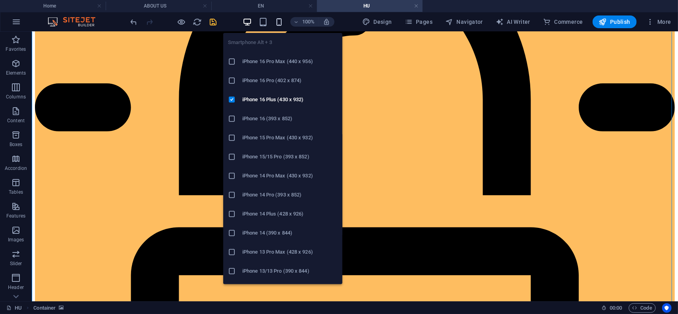
click at [281, 20] on icon "button" at bounding box center [278, 21] width 9 height 9
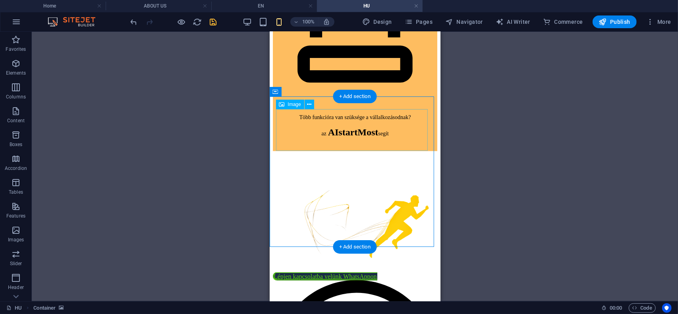
scroll to position [715, 0]
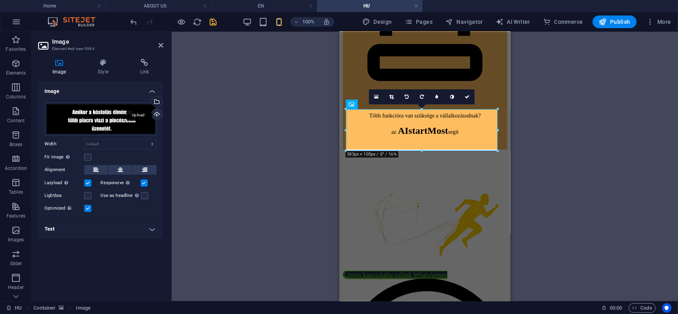
click at [157, 115] on div "Upload" at bounding box center [156, 115] width 12 height 12
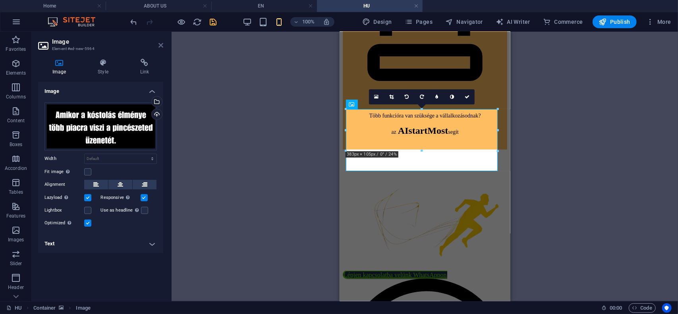
click at [160, 46] on icon at bounding box center [160, 45] width 5 height 6
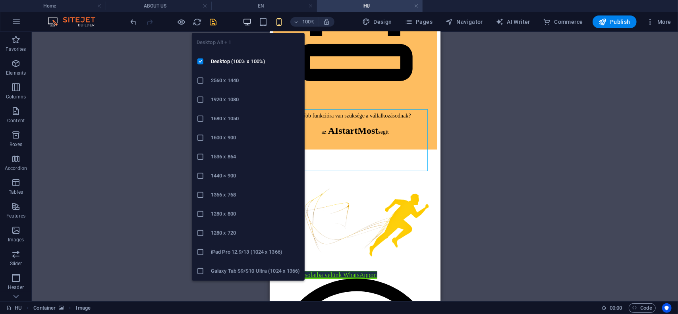
click at [249, 21] on icon "button" at bounding box center [247, 21] width 9 height 9
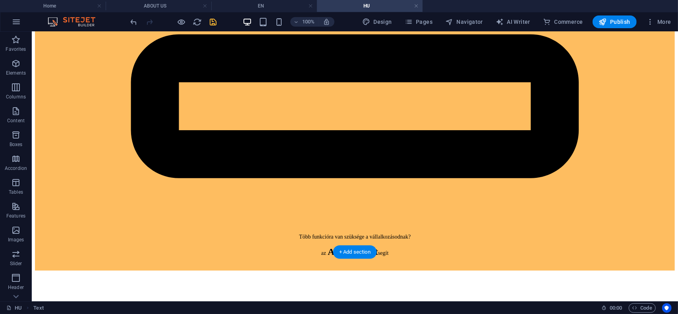
scroll to position [630, 0]
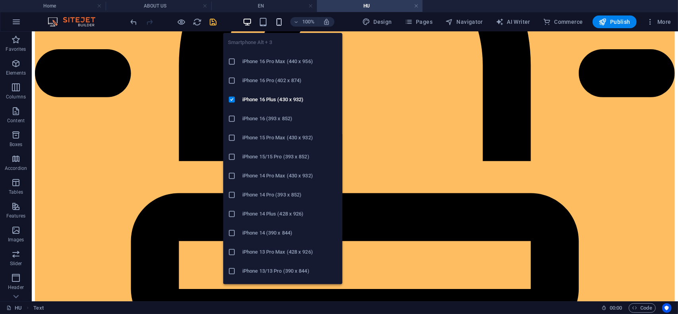
click at [280, 21] on icon "button" at bounding box center [278, 21] width 9 height 9
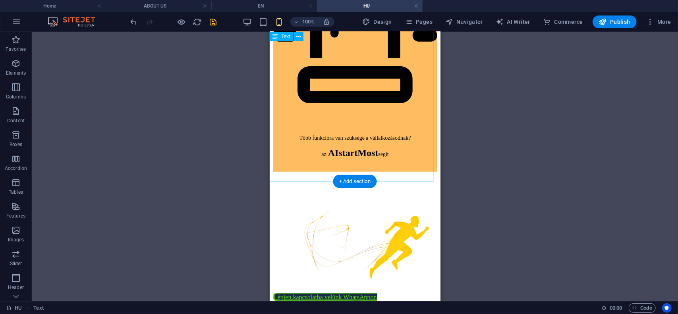
scroll to position [709, 0]
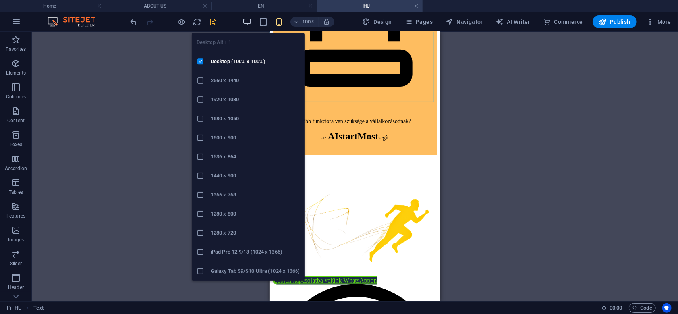
click at [249, 19] on icon "button" at bounding box center [247, 21] width 9 height 9
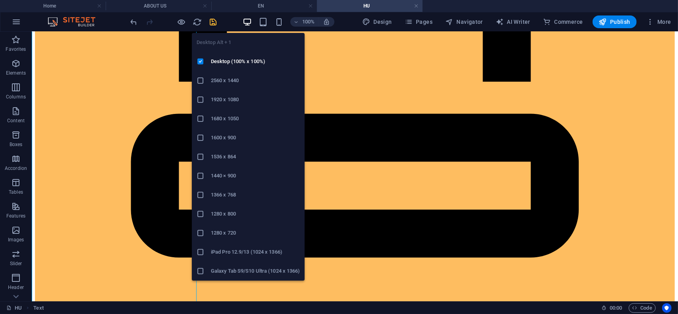
scroll to position [506, 0]
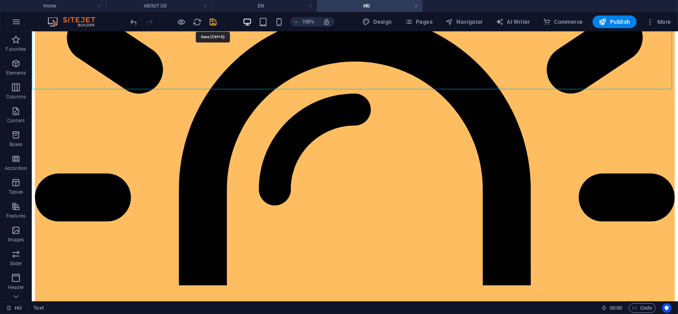
click at [212, 21] on icon "save" at bounding box center [213, 21] width 9 height 9
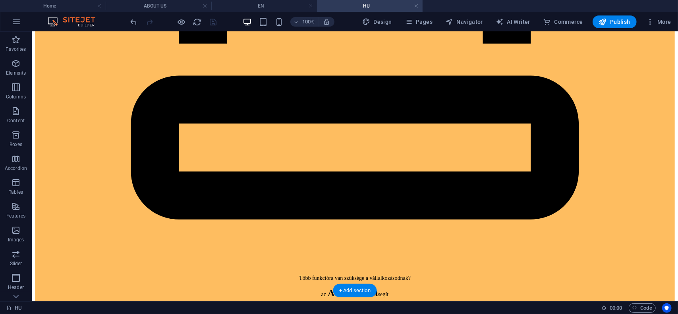
scroll to position [784, 0]
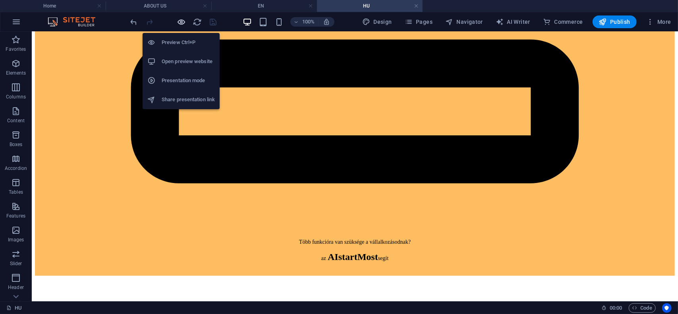
click at [182, 22] on icon "button" at bounding box center [181, 21] width 9 height 9
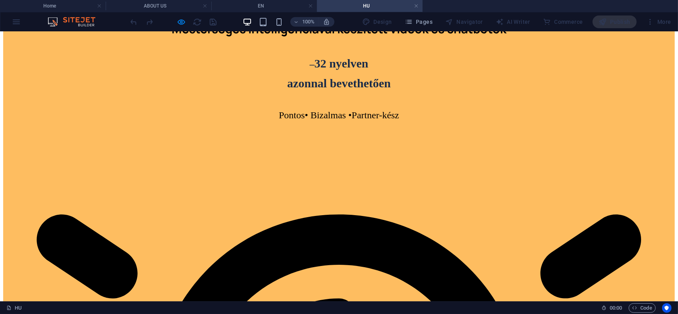
scroll to position [267, 0]
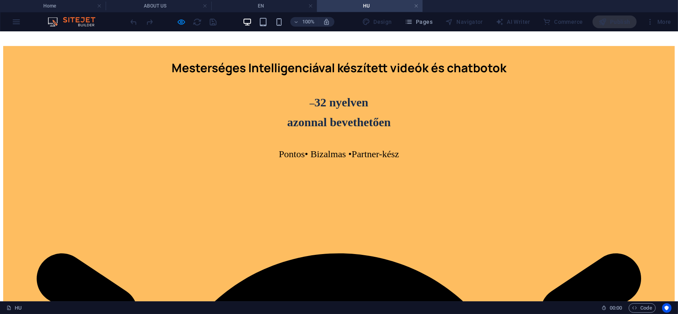
drag, startPoint x: 237, startPoint y: 81, endPoint x: 445, endPoint y: 157, distance: 221.4
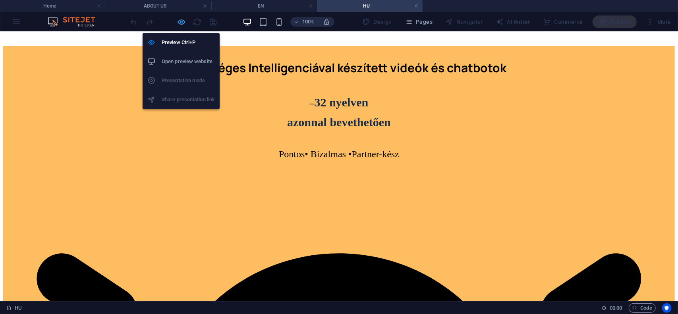
click at [182, 24] on icon "button" at bounding box center [181, 21] width 9 height 9
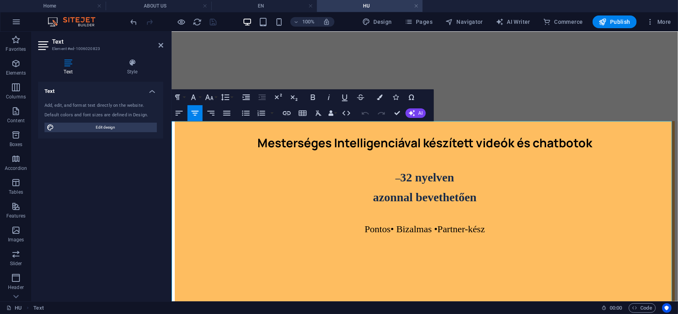
scroll to position [188, 0]
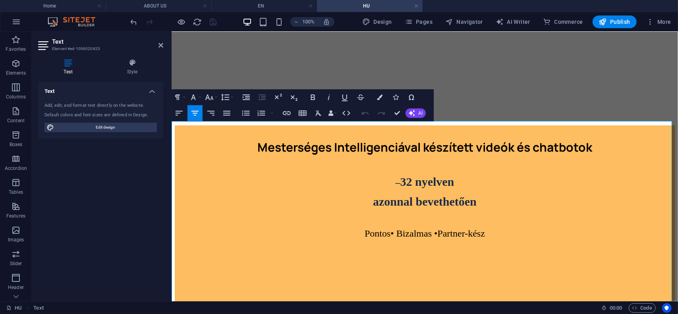
drag, startPoint x: 425, startPoint y: 129, endPoint x: 430, endPoint y: 239, distance: 110.2
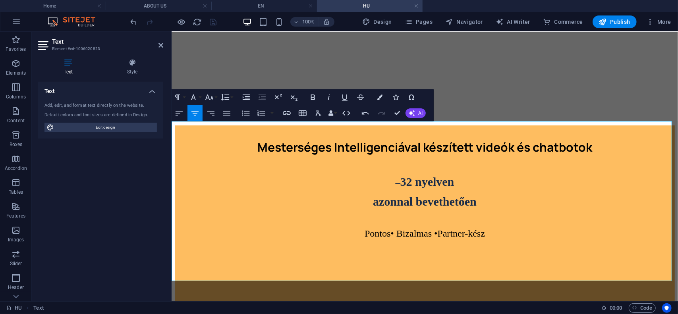
click at [162, 45] on icon at bounding box center [160, 45] width 5 height 6
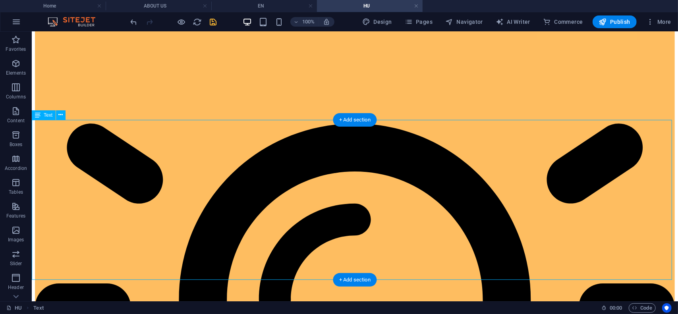
scroll to position [426, 0]
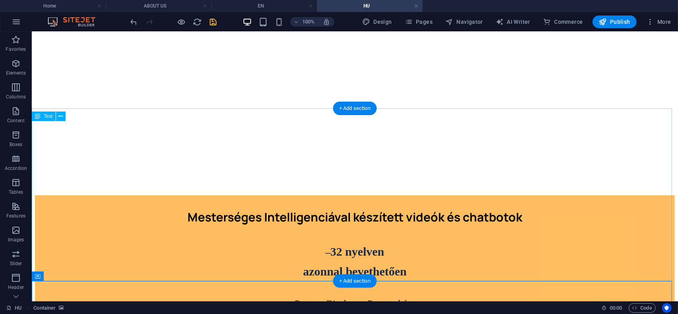
scroll to position [0, 0]
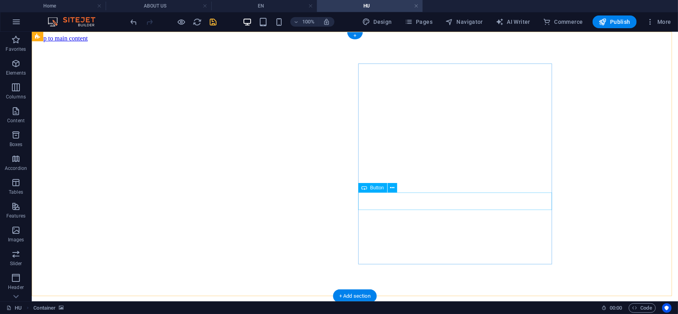
select select "%"
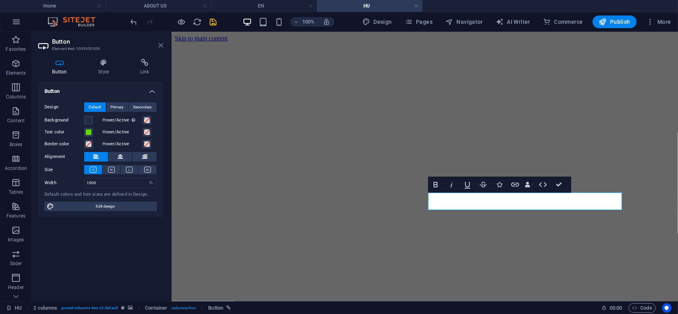
click at [162, 45] on icon at bounding box center [160, 45] width 5 height 6
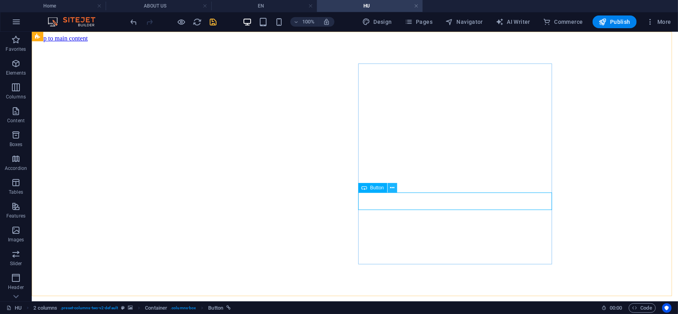
click at [392, 187] on icon at bounding box center [392, 188] width 4 height 8
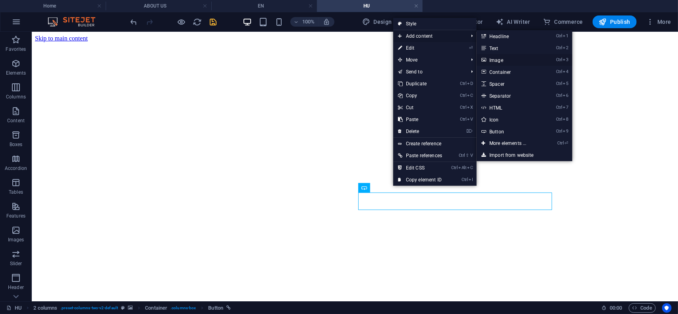
click at [497, 62] on link "Ctrl 3 Image" at bounding box center [510, 60] width 66 height 12
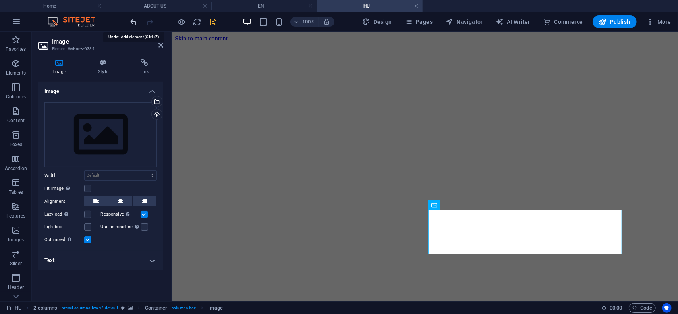
click at [133, 21] on icon "undo" at bounding box center [133, 21] width 9 height 9
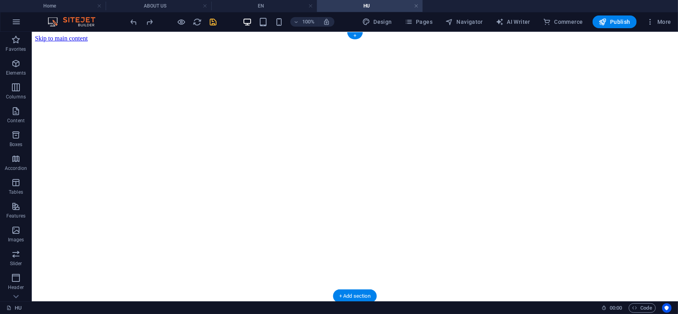
click at [628, 42] on figure at bounding box center [355, 42] width 640 height 0
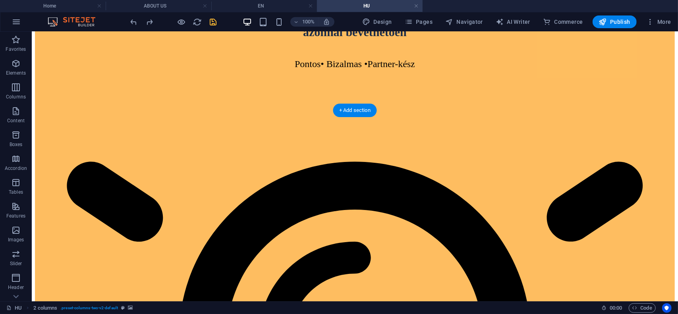
scroll to position [437, 0]
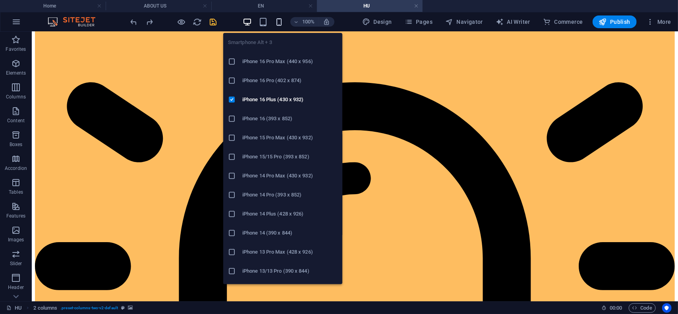
click at [280, 21] on icon "button" at bounding box center [278, 21] width 9 height 9
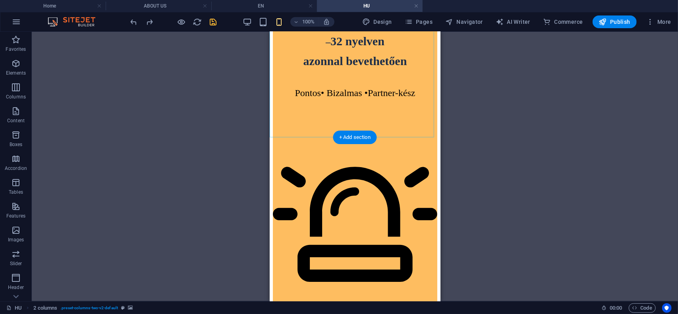
scroll to position [516, 0]
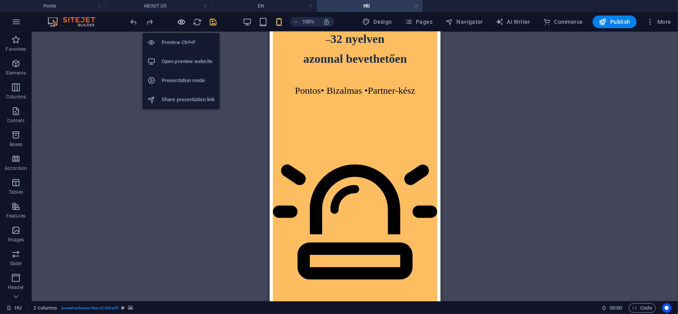
click at [182, 22] on icon "button" at bounding box center [181, 21] width 9 height 9
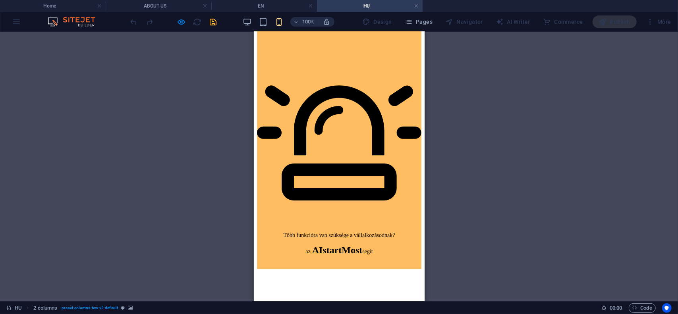
scroll to position [596, 0]
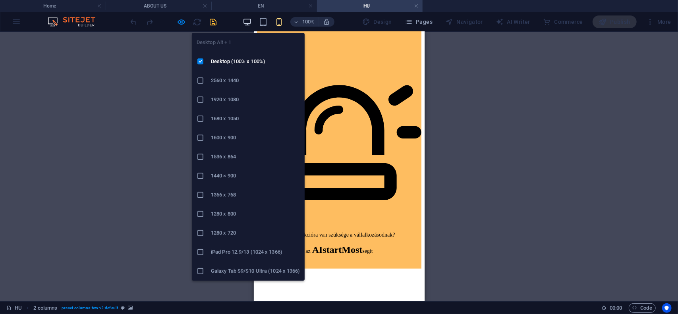
click at [249, 20] on icon "button" at bounding box center [247, 21] width 9 height 9
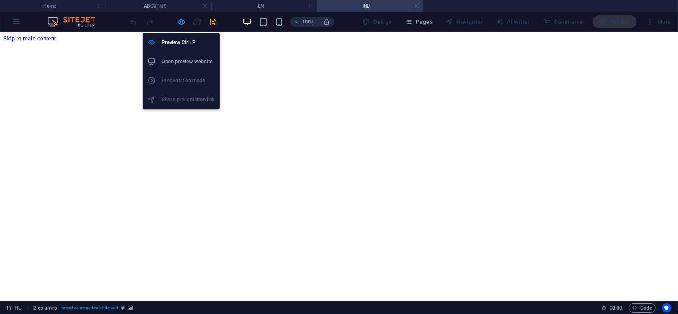
click at [182, 23] on icon "button" at bounding box center [181, 21] width 9 height 9
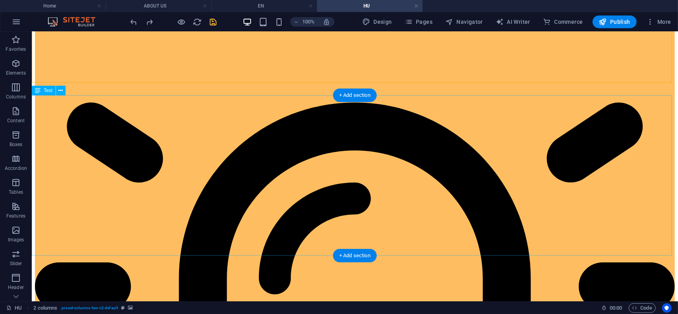
scroll to position [437, 0]
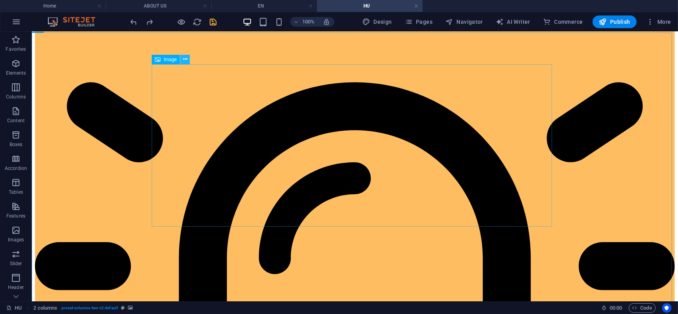
click at [184, 62] on icon at bounding box center [185, 59] width 4 height 8
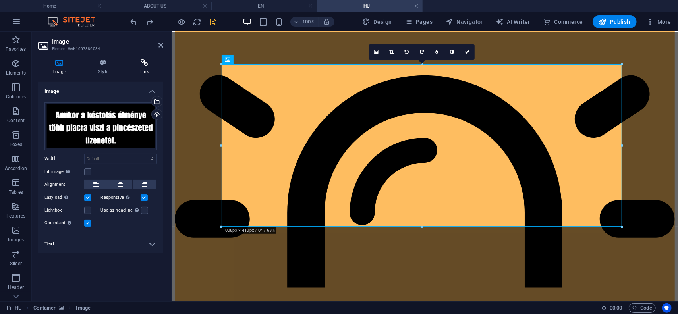
click at [147, 66] on icon at bounding box center [144, 63] width 37 height 8
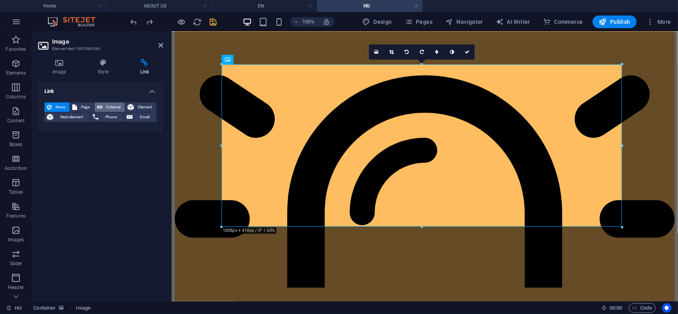
click at [111, 106] on span "External" at bounding box center [113, 107] width 17 height 10
select select "blank"
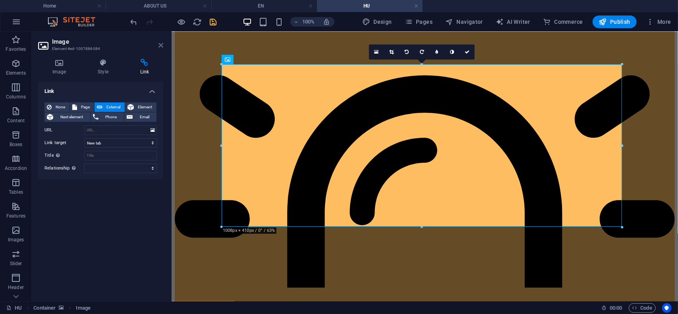
click at [161, 47] on icon at bounding box center [160, 45] width 5 height 6
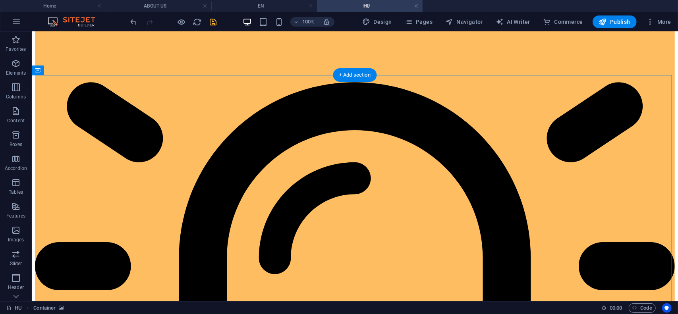
scroll to position [358, 0]
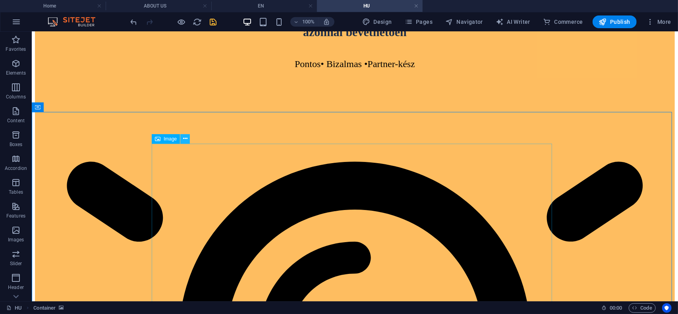
click at [187, 139] on icon at bounding box center [185, 139] width 4 height 8
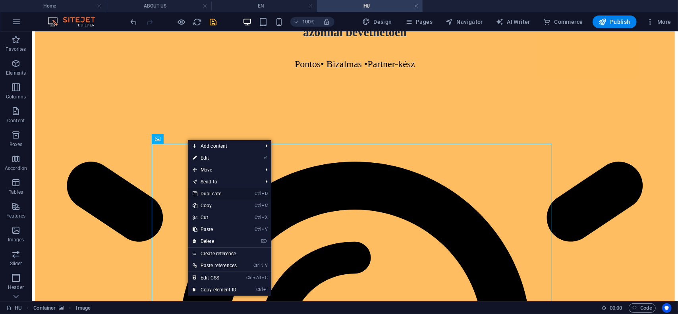
click at [218, 194] on link "Ctrl D Duplicate" at bounding box center [215, 194] width 54 height 12
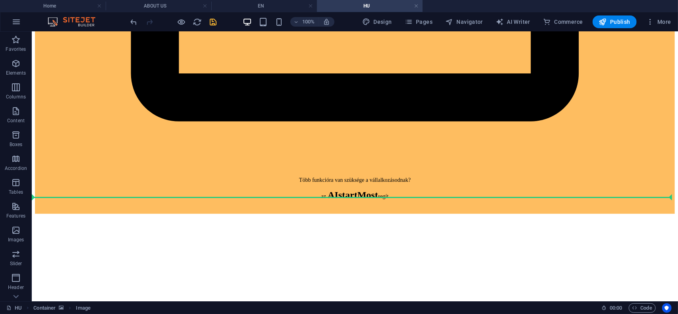
scroll to position [887, 0]
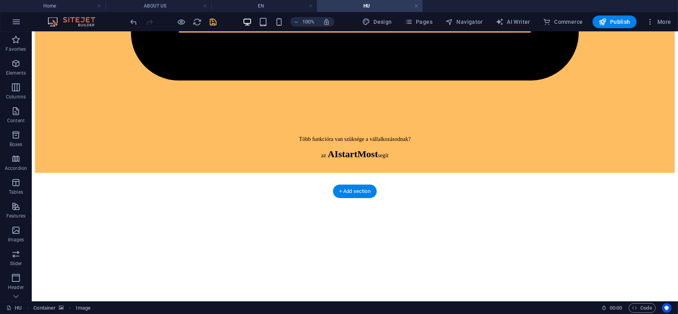
drag, startPoint x: 203, startPoint y: 75, endPoint x: 235, endPoint y: 155, distance: 85.7
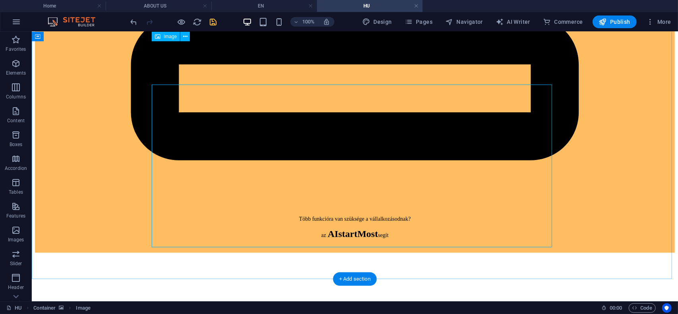
scroll to position [728, 0]
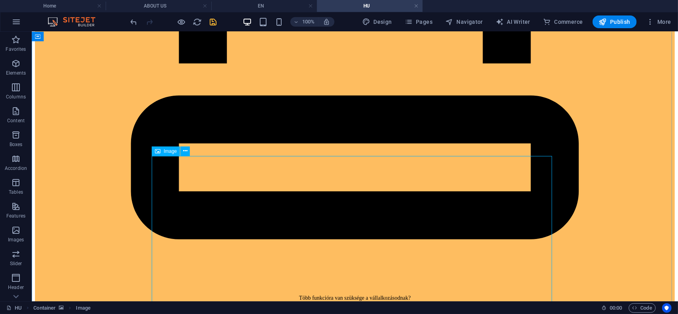
click at [168, 153] on span "Image" at bounding box center [170, 151] width 13 height 5
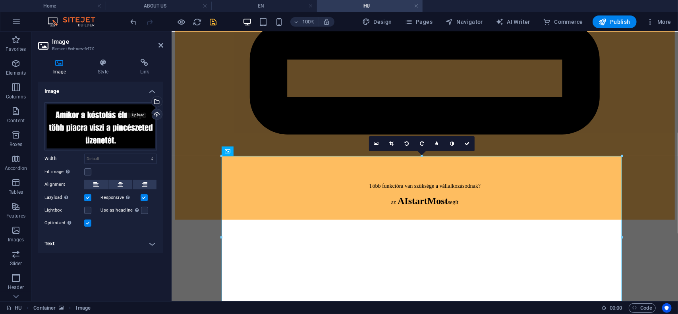
click at [157, 116] on div "Upload" at bounding box center [156, 115] width 12 height 12
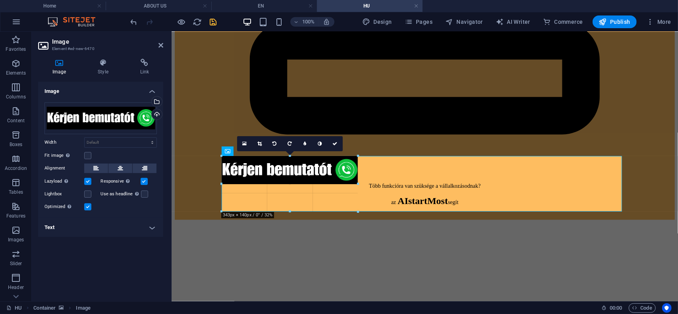
drag, startPoint x: 603, startPoint y: 229, endPoint x: 356, endPoint y: 158, distance: 256.6
type input "343"
select select "px"
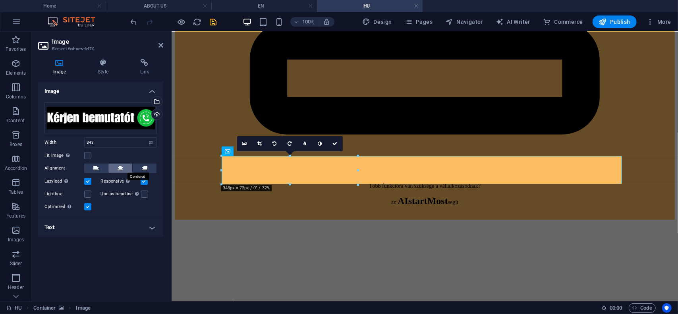
click at [120, 168] on icon at bounding box center [121, 169] width 6 height 10
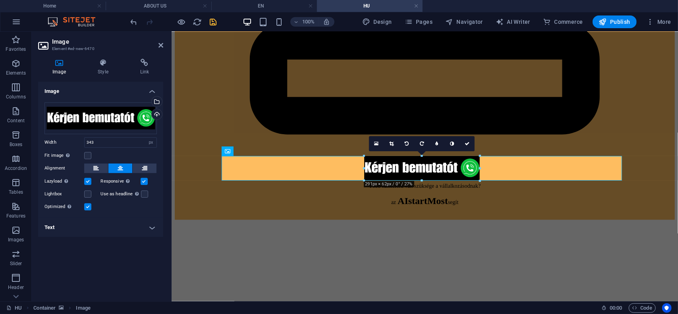
drag, startPoint x: 489, startPoint y: 184, endPoint x: 466, endPoint y: 174, distance: 24.7
type input "291"
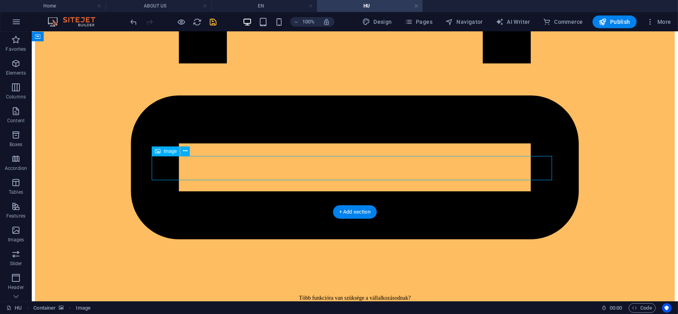
select select "px"
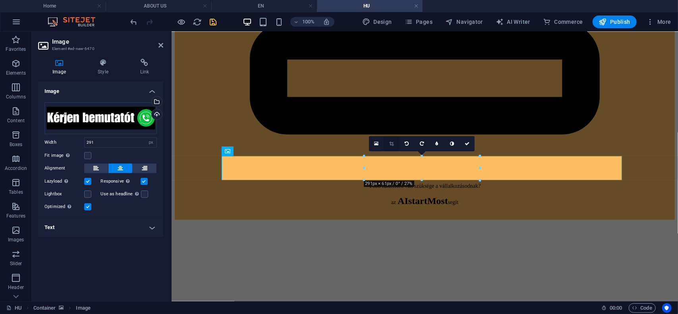
click at [393, 142] on icon at bounding box center [391, 143] width 4 height 5
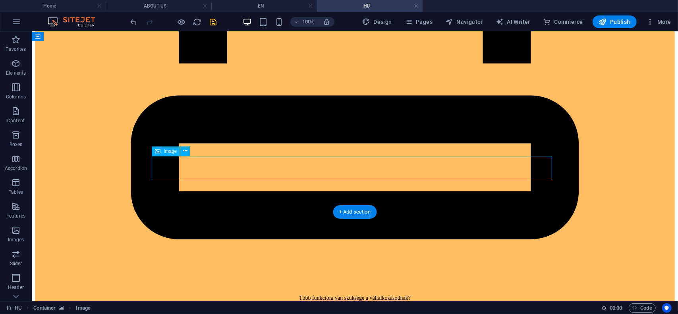
select select "px"
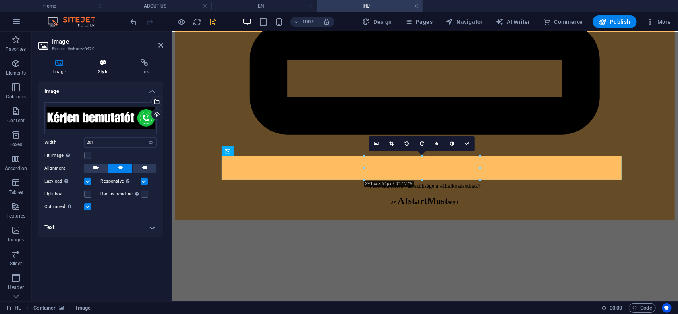
click at [101, 64] on icon at bounding box center [102, 63] width 39 height 8
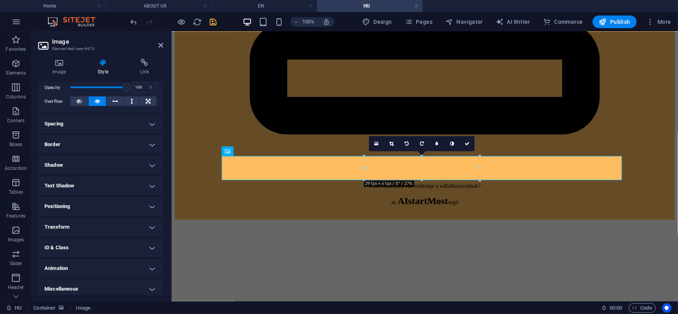
scroll to position [119, 0]
click at [108, 147] on h4 "Border" at bounding box center [100, 144] width 125 height 19
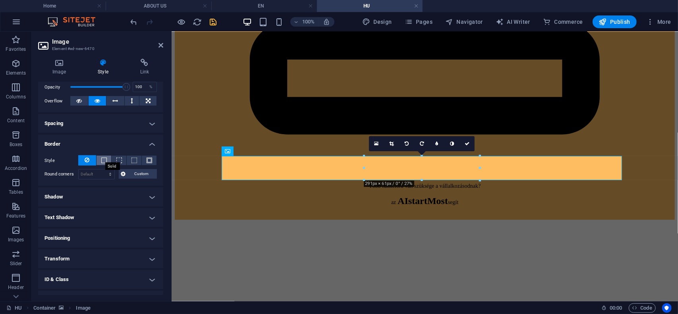
click at [102, 160] on span at bounding box center [104, 161] width 6 height 6
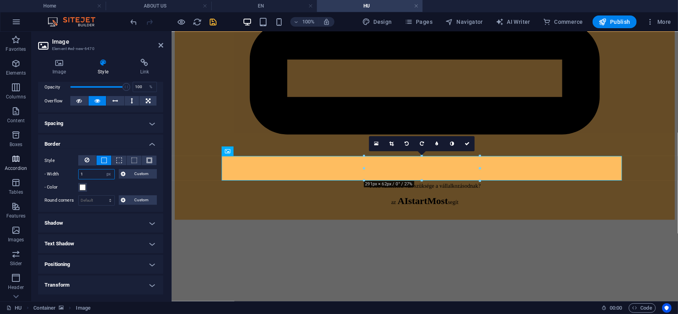
drag, startPoint x: 92, startPoint y: 173, endPoint x: 23, endPoint y: 171, distance: 69.6
click at [23, 171] on section "Favorites Elements Columns Content Boxes Accordion Tables Features Images Slide…" at bounding box center [339, 167] width 678 height 270
type input "2"
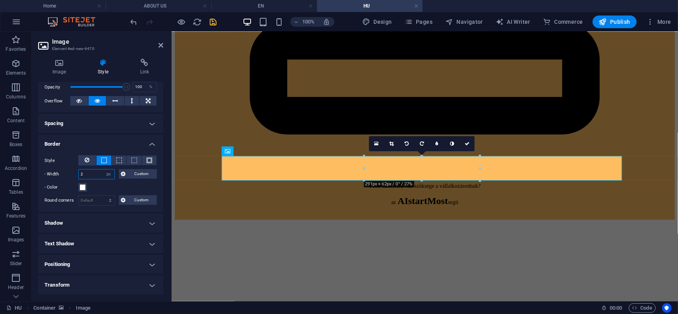
type input "2"
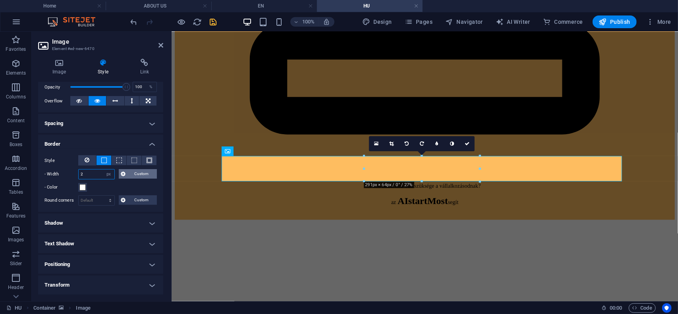
type input "2"
click at [142, 174] on span "Custom" at bounding box center [141, 174] width 27 height 10
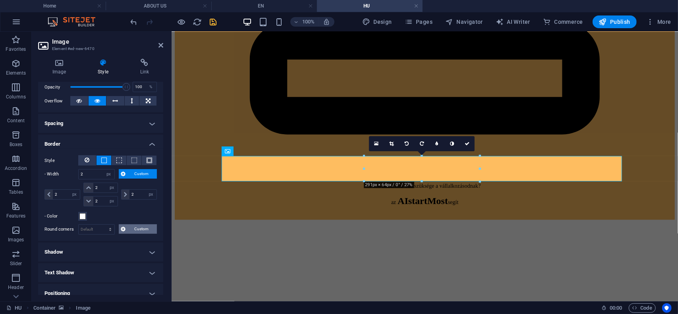
click at [139, 226] on span "Custom" at bounding box center [141, 229] width 27 height 10
click at [72, 242] on input "number" at bounding box center [76, 243] width 44 height 10
click at [145, 174] on span "Custom" at bounding box center [141, 174] width 27 height 10
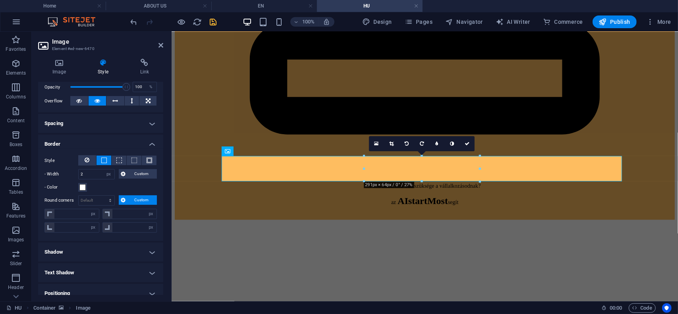
click at [140, 201] on span "Custom" at bounding box center [141, 200] width 27 height 10
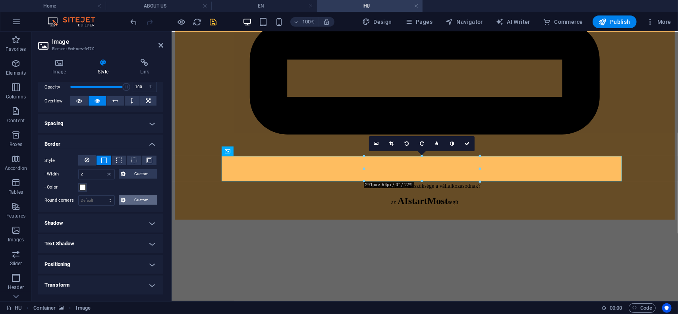
click at [141, 201] on span "Custom" at bounding box center [141, 200] width 27 height 10
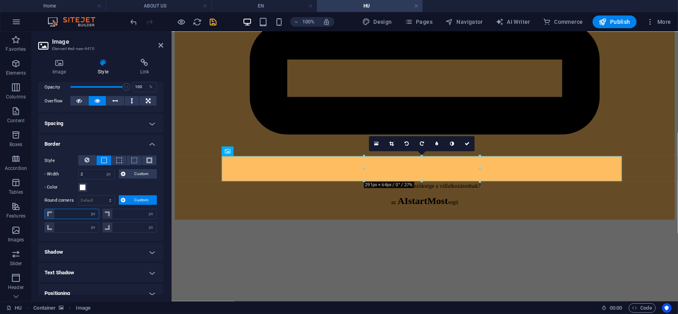
click at [76, 213] on input "number" at bounding box center [76, 214] width 44 height 10
type input "10"
type input "0"
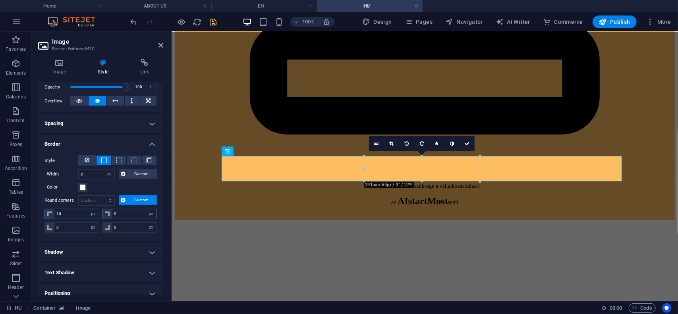
type input "10"
click at [128, 212] on input "0" at bounding box center [134, 214] width 44 height 10
type input "10"
drag, startPoint x: 126, startPoint y: 229, endPoint x: 91, endPoint y: 220, distance: 36.1
click at [91, 221] on div "0 px rem % vh vw 0 px rem % vh vw" at bounding box center [100, 227] width 112 height 12
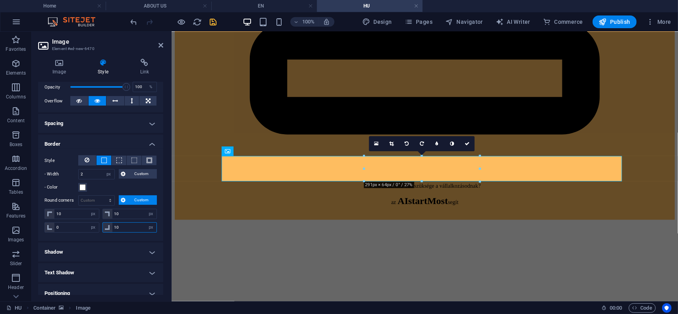
type input "10"
click at [33, 223] on div "Image Style Link Image Drag files here, click to choose files or select files f…" at bounding box center [101, 176] width 138 height 249
type input "10"
select select "px"
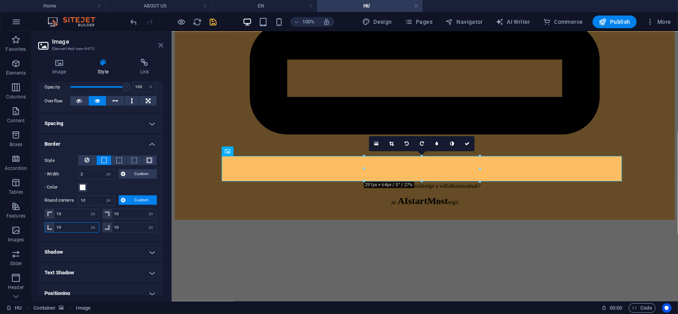
type input "10"
click at [160, 44] on icon at bounding box center [160, 45] width 5 height 6
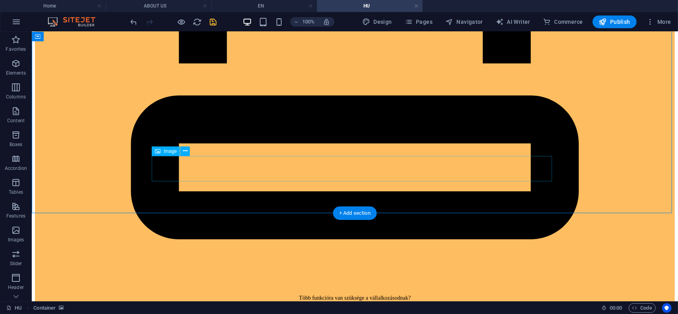
select select "px"
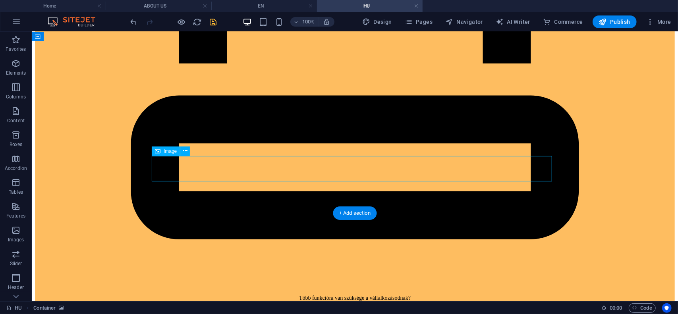
select select "px"
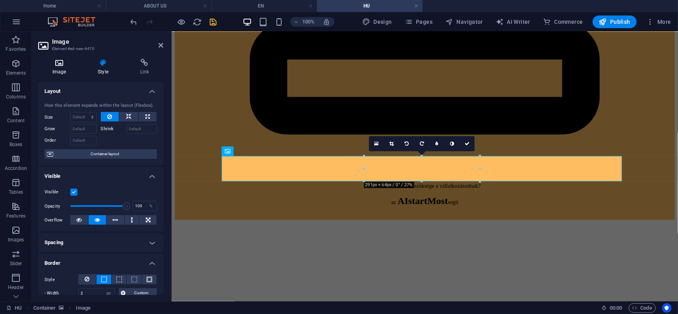
click at [60, 68] on h4 "Image" at bounding box center [60, 67] width 45 height 17
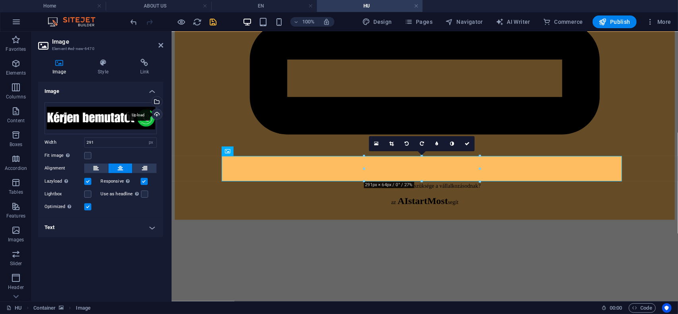
click at [156, 114] on div "Upload" at bounding box center [156, 115] width 12 height 12
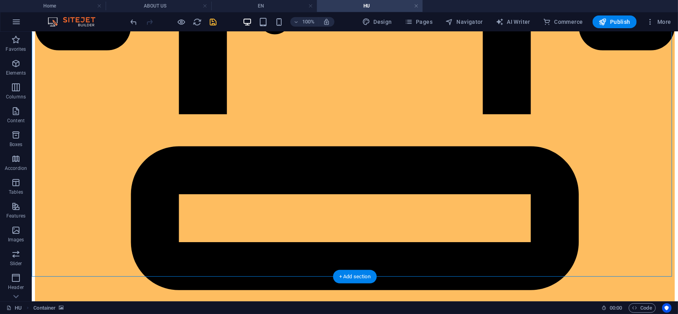
scroll to position [728, 0]
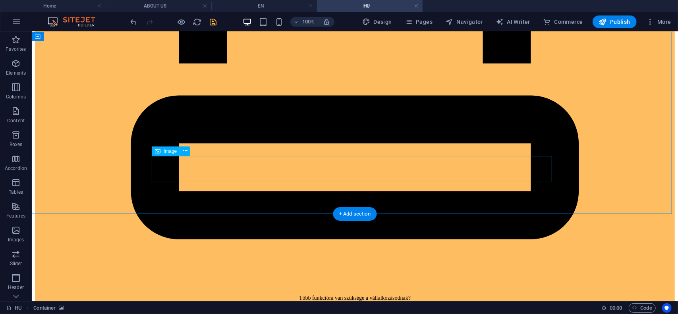
select select "px"
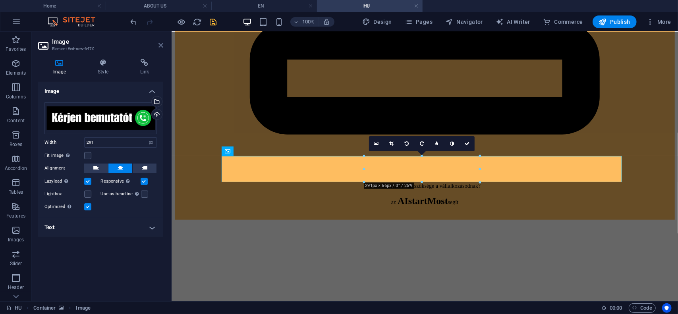
click at [160, 47] on icon at bounding box center [160, 45] width 5 height 6
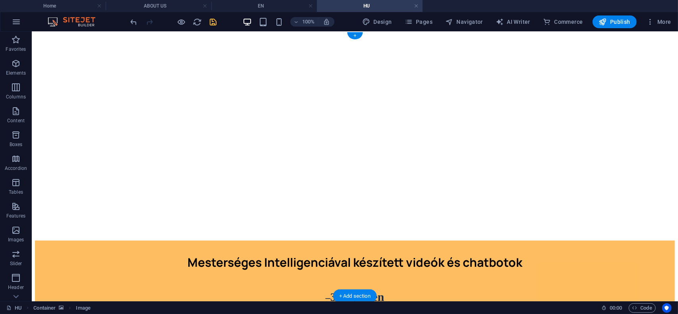
scroll to position [0, 0]
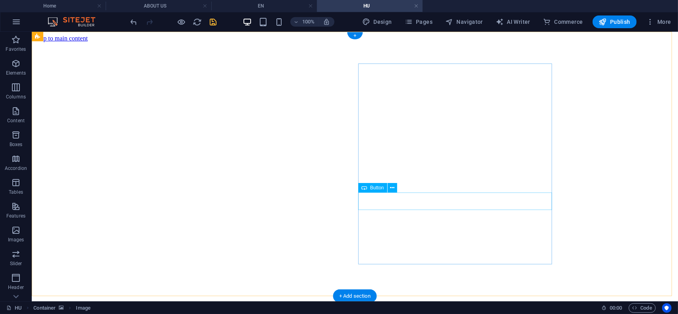
select select "%"
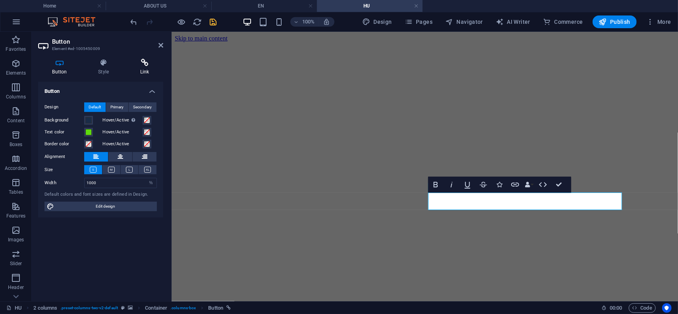
click at [145, 67] on h4 "Link" at bounding box center [144, 67] width 37 height 17
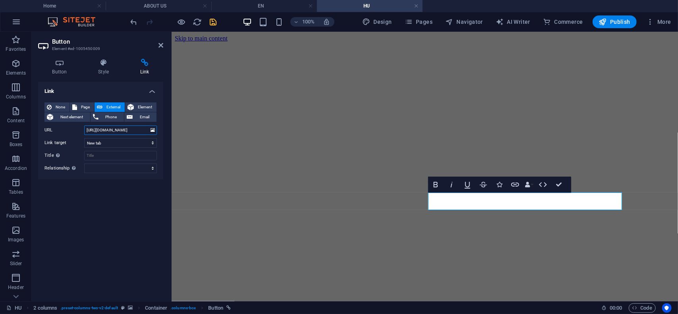
drag, startPoint x: 145, startPoint y: 128, endPoint x: 57, endPoint y: 128, distance: 87.4
click at [57, 128] on div "URL [URL][DOMAIN_NAME]" at bounding box center [100, 131] width 112 height 10
click at [162, 47] on icon at bounding box center [160, 45] width 5 height 6
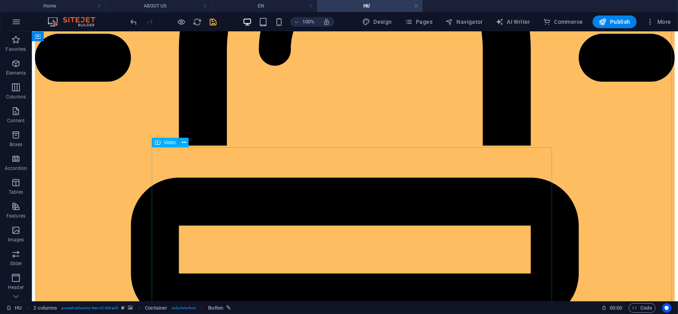
scroll to position [755, 0]
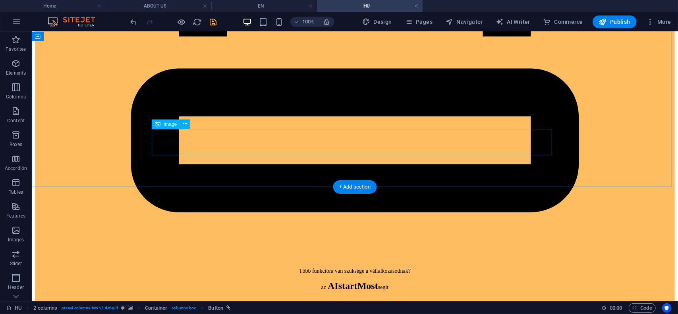
select select "px"
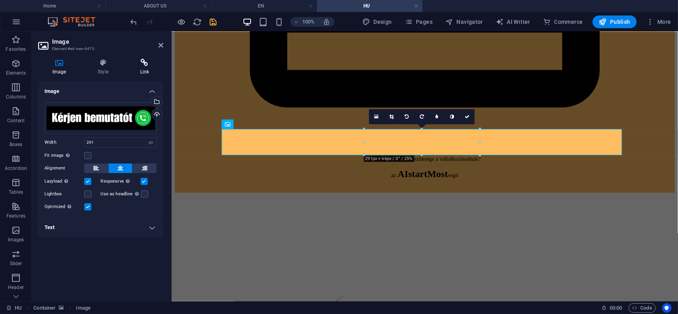
click at [146, 65] on icon at bounding box center [144, 63] width 37 height 8
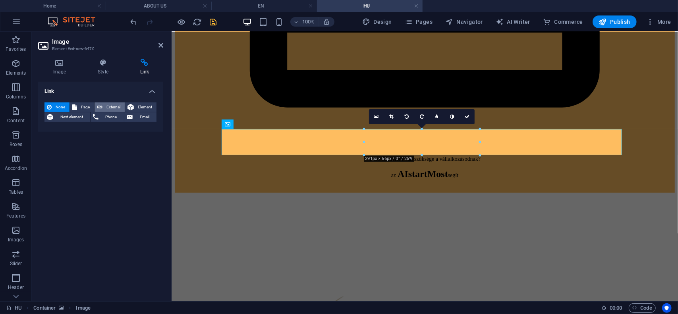
click at [112, 104] on span "External" at bounding box center [113, 107] width 17 height 10
select select "blank"
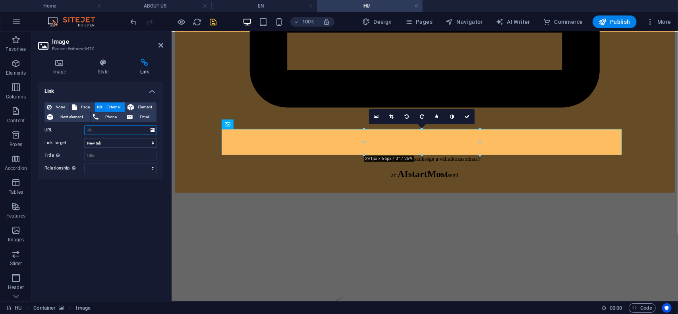
paste input "[URL][DOMAIN_NAME]"
type input "[URL][DOMAIN_NAME]"
click at [161, 47] on icon at bounding box center [160, 45] width 5 height 6
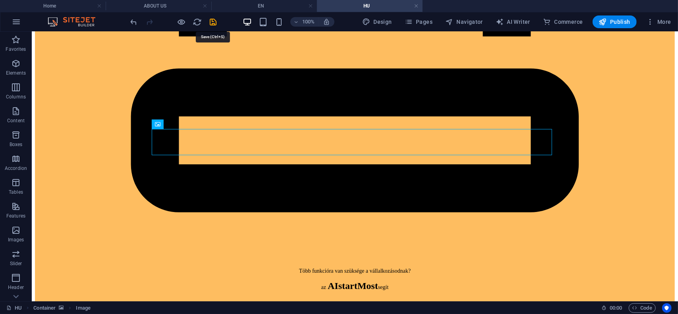
click at [215, 21] on icon "save" at bounding box center [213, 21] width 9 height 9
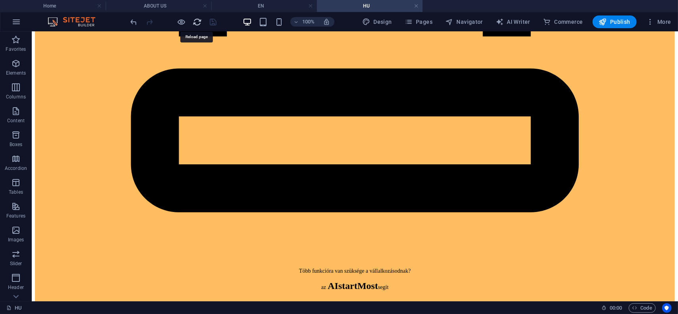
click at [197, 20] on icon "reload" at bounding box center [197, 21] width 9 height 9
click at [196, 21] on icon "reload" at bounding box center [197, 21] width 9 height 9
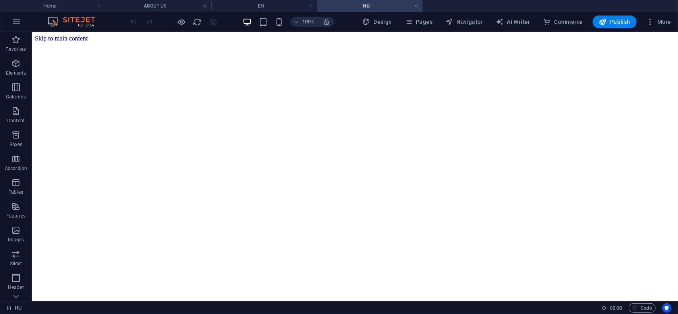
scroll to position [0, 0]
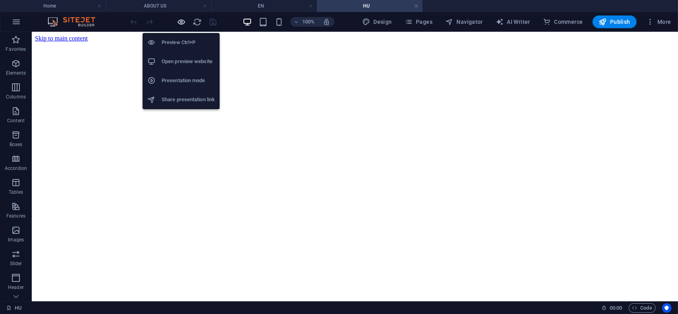
click at [180, 23] on icon "button" at bounding box center [181, 21] width 9 height 9
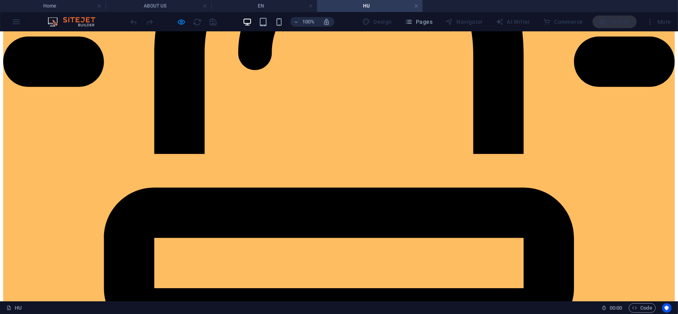
scroll to position [834, 0]
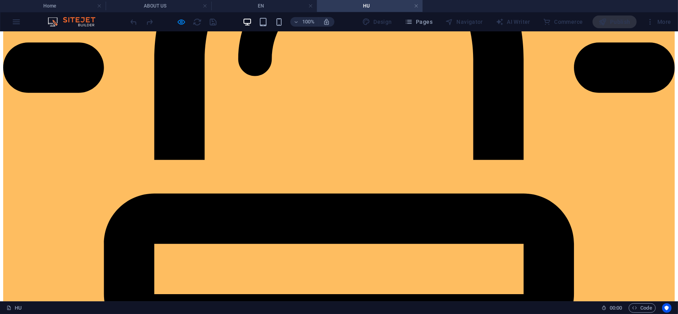
scroll to position [636, 0]
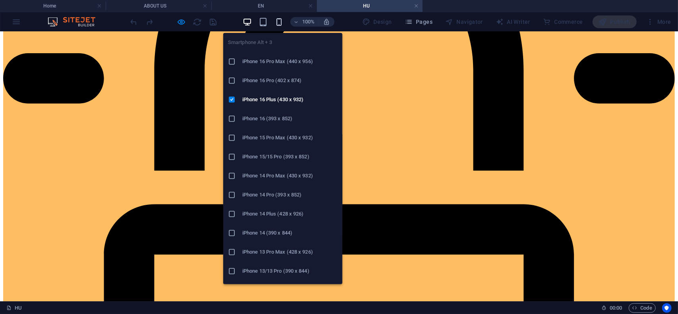
click at [282, 24] on icon "button" at bounding box center [278, 21] width 9 height 9
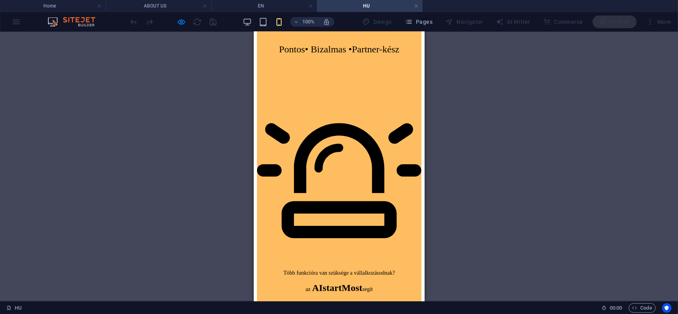
scroll to position [596, 0]
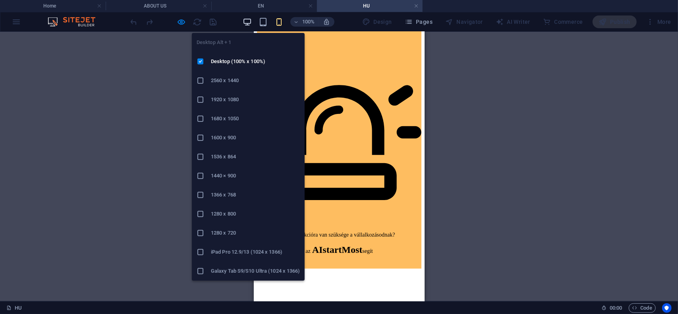
click at [247, 21] on icon "button" at bounding box center [247, 21] width 9 height 9
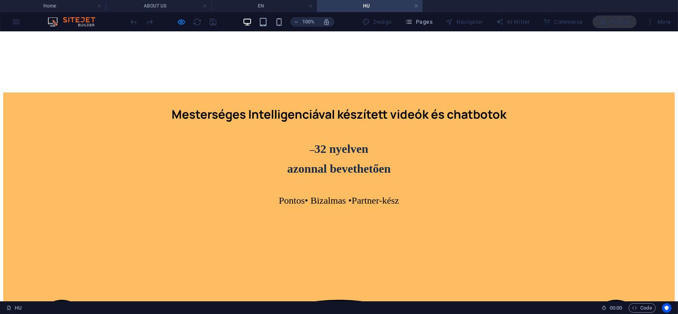
scroll to position [221, 0]
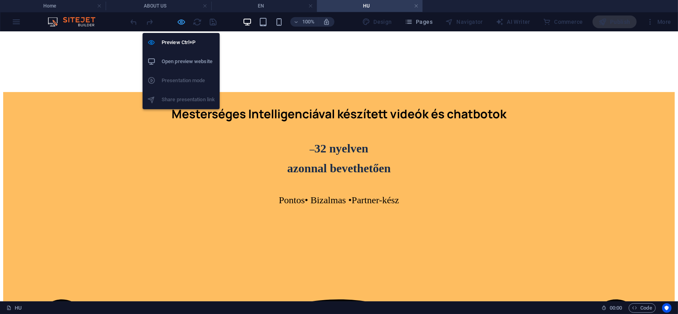
click at [182, 20] on icon "button" at bounding box center [181, 21] width 9 height 9
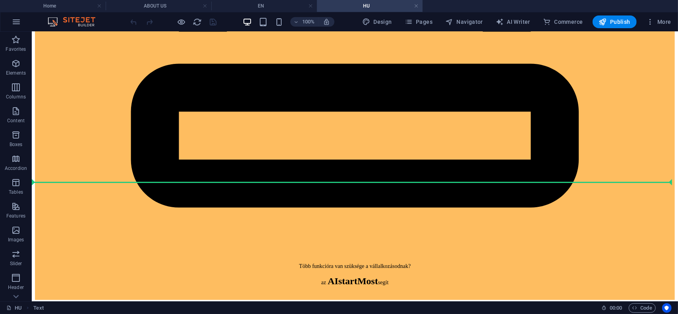
scroll to position [761, 0]
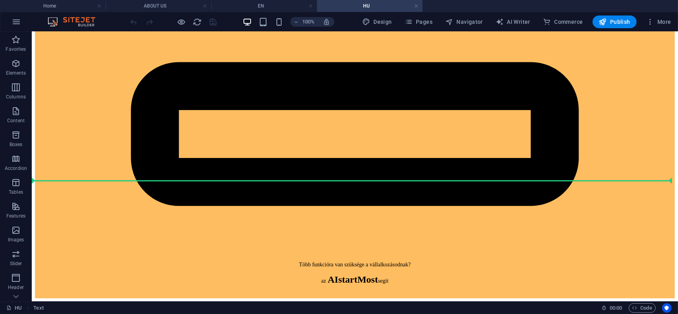
drag, startPoint x: 81, startPoint y: 115, endPoint x: 63, endPoint y: 197, distance: 83.7
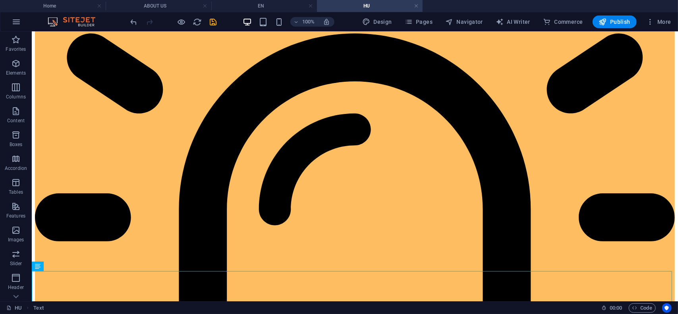
scroll to position [483, 0]
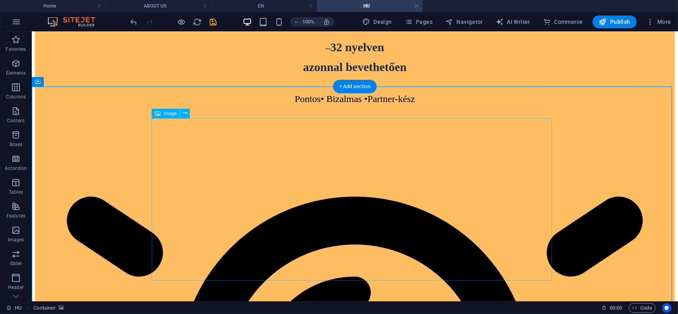
scroll to position [324, 0]
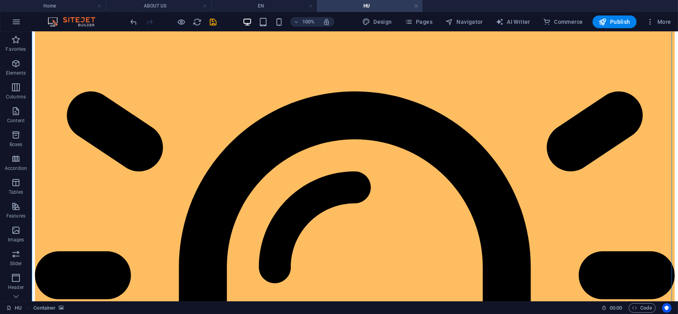
scroll to position [443, 0]
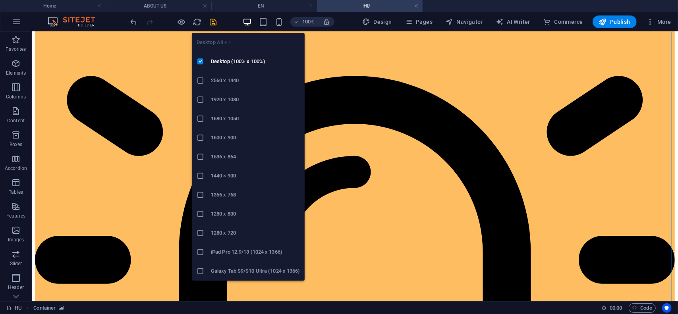
click at [249, 21] on icon "button" at bounding box center [247, 21] width 9 height 9
click at [250, 19] on icon "button" at bounding box center [247, 21] width 9 height 9
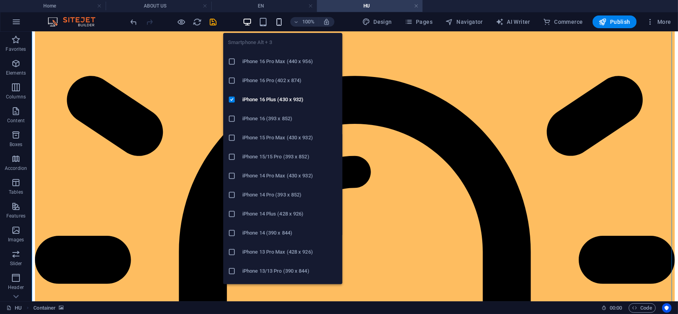
click at [282, 22] on icon "button" at bounding box center [278, 21] width 9 height 9
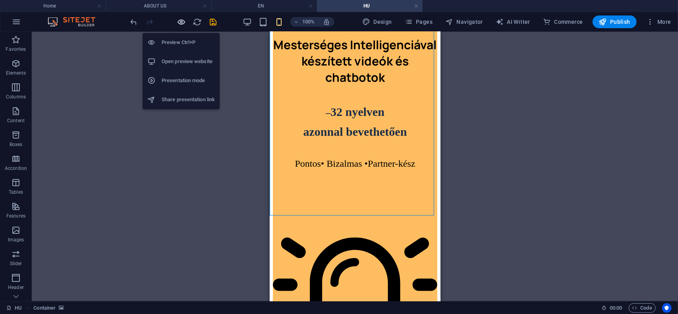
click at [182, 21] on icon "button" at bounding box center [181, 21] width 9 height 9
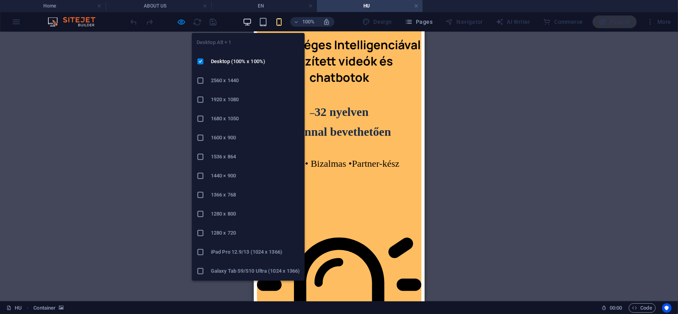
click at [247, 19] on icon "button" at bounding box center [247, 21] width 9 height 9
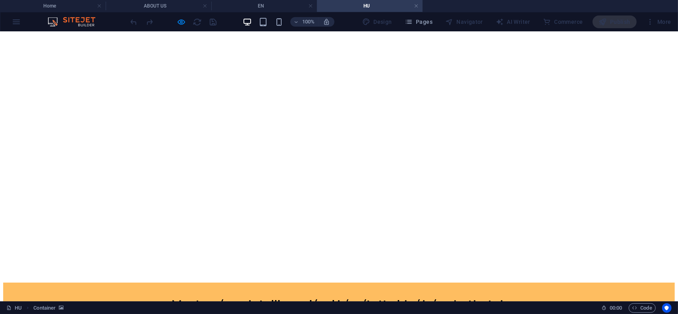
scroll to position [6, 0]
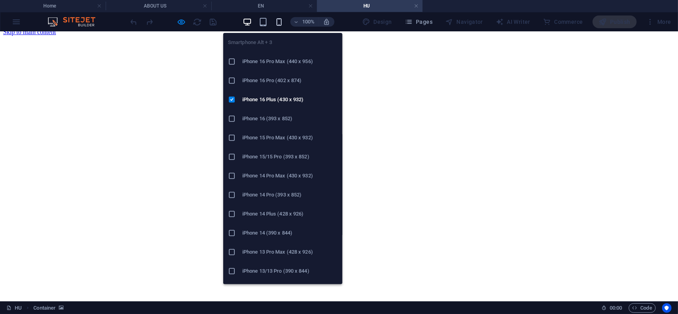
click at [280, 25] on icon "button" at bounding box center [278, 21] width 9 height 9
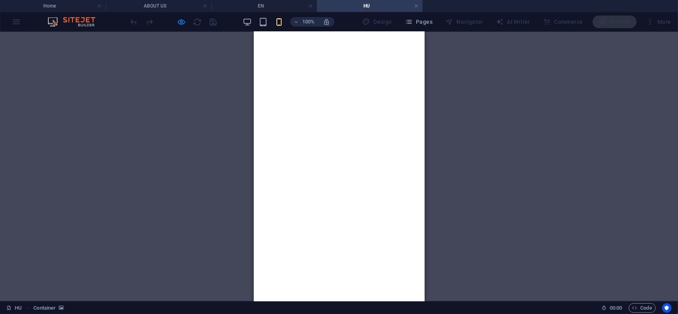
scroll to position [0, 0]
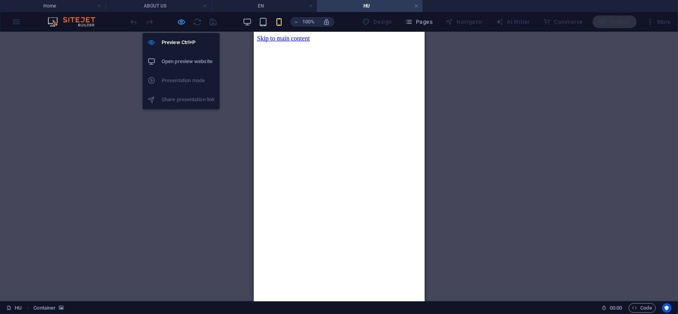
click at [181, 25] on icon "button" at bounding box center [181, 21] width 9 height 9
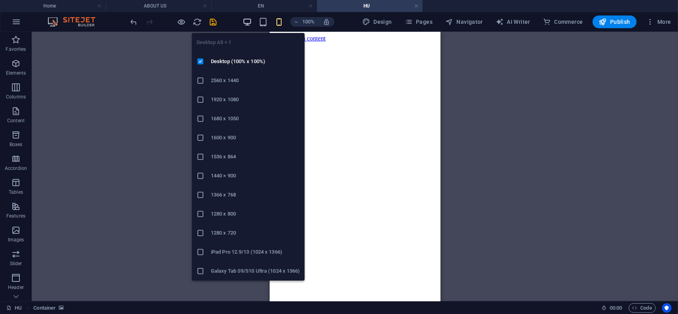
click at [249, 21] on icon "button" at bounding box center [247, 21] width 9 height 9
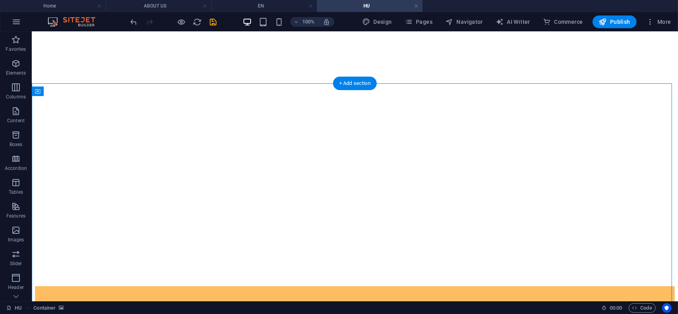
scroll to position [14, 0]
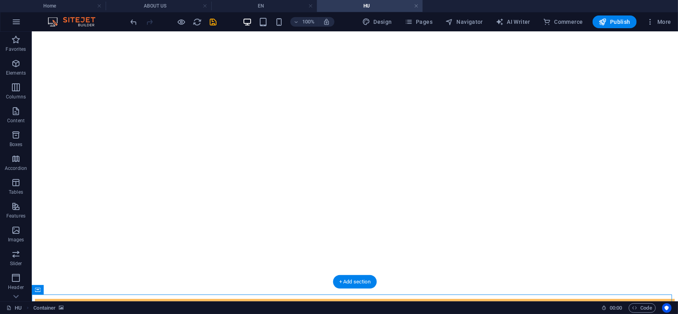
click at [121, 27] on figure at bounding box center [355, 27] width 640 height 0
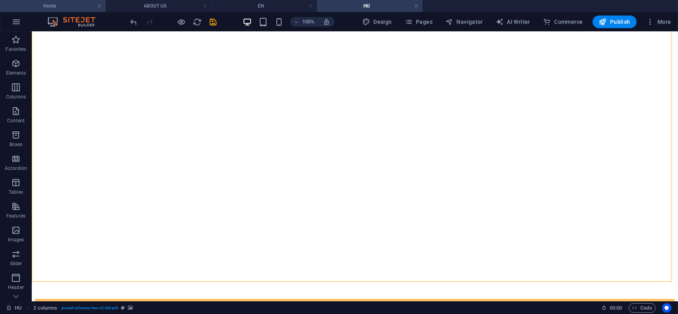
click at [42, 6] on h4 "Home" at bounding box center [53, 6] width 106 height 9
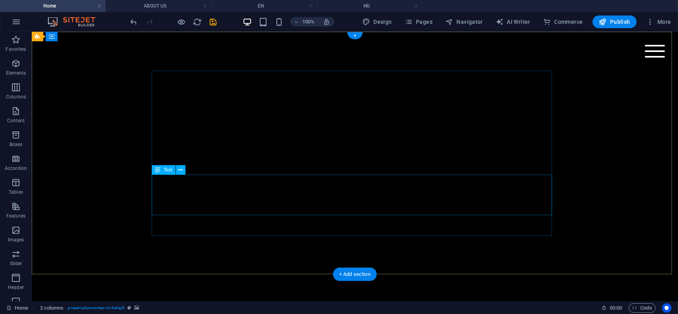
scroll to position [0, 0]
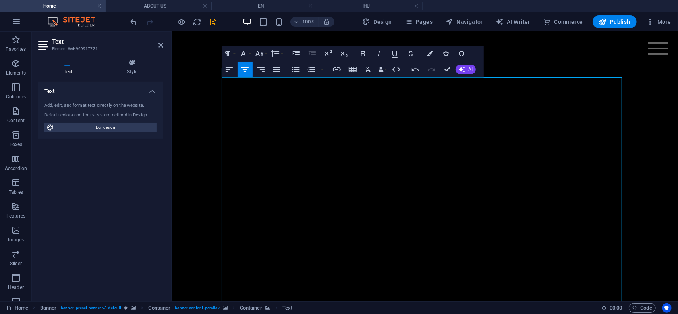
scroll to position [159, 0]
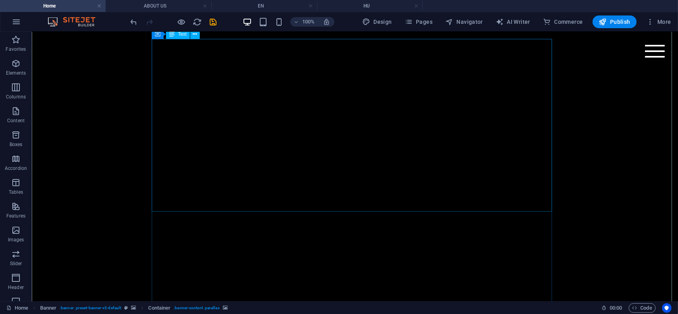
scroll to position [79, 0]
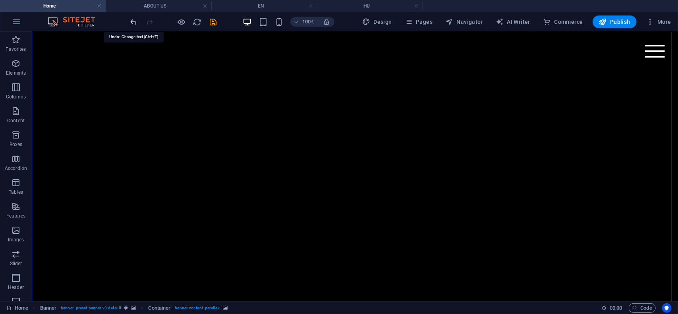
click at [133, 20] on icon "undo" at bounding box center [133, 21] width 9 height 9
click at [131, 21] on icon "undo" at bounding box center [133, 21] width 9 height 9
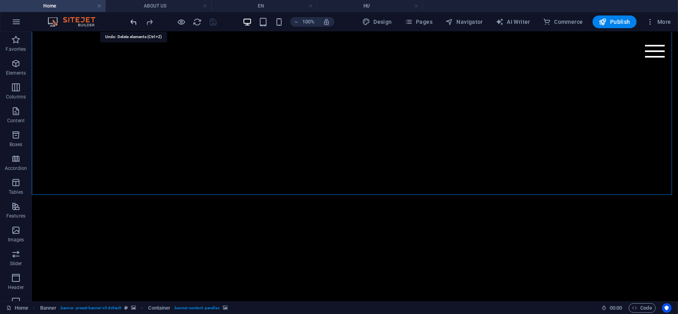
click at [130, 22] on icon "undo" at bounding box center [133, 21] width 9 height 9
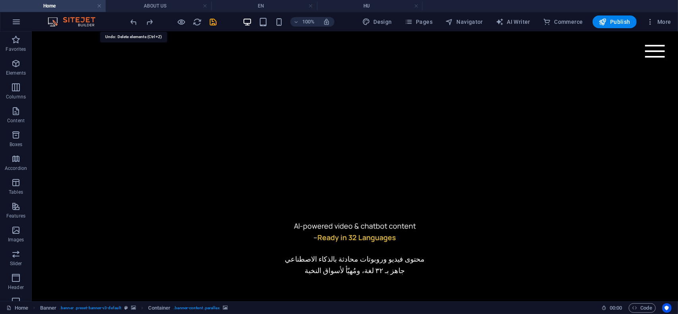
scroll to position [576, 0]
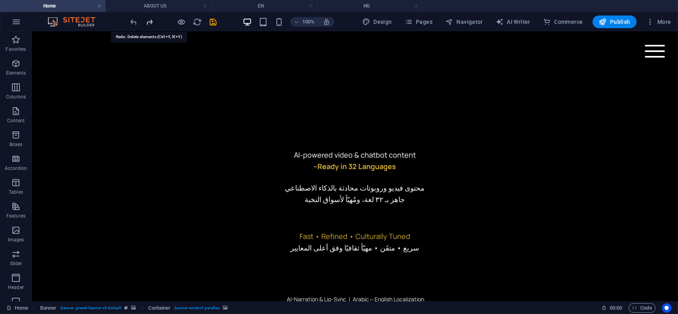
click at [152, 23] on icon "redo" at bounding box center [149, 21] width 9 height 9
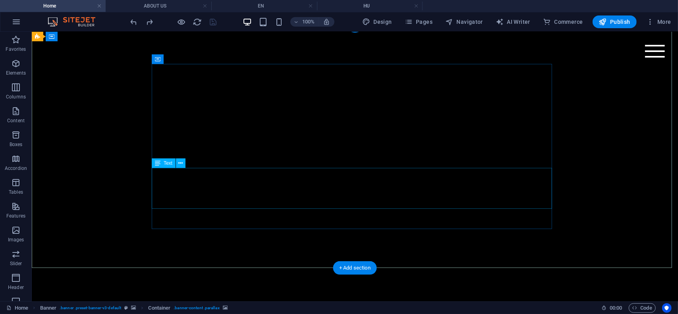
scroll to position [0, 0]
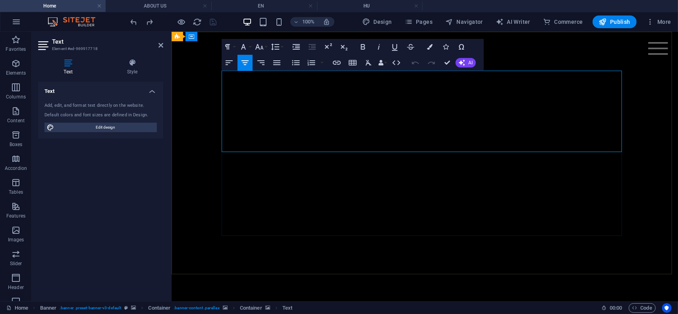
drag, startPoint x: 471, startPoint y: 121, endPoint x: 356, endPoint y: 110, distance: 115.7
copy div "محتوى فيديو وروبوتات محادثة بالذكاء الاصطناعي جاهز بـ ٣٢ لغة، ومُهيّأ لأسواق ال…"
